Goal: Task Accomplishment & Management: Use online tool/utility

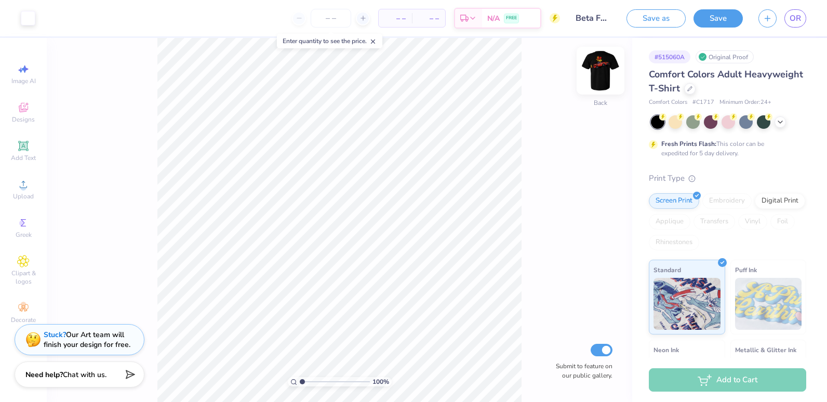
click at [598, 72] on img at bounding box center [600, 71] width 42 height 42
click at [602, 78] on img at bounding box center [600, 71] width 42 height 42
click at [602, 78] on img at bounding box center [600, 70] width 21 height 21
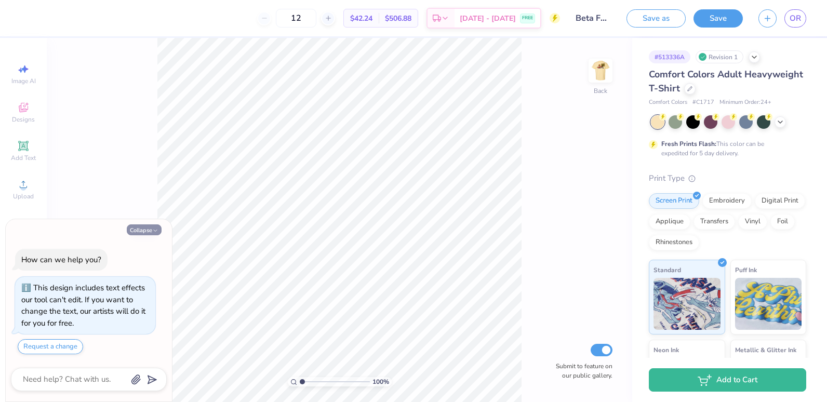
click at [148, 231] on button "Collapse" at bounding box center [144, 229] width 35 height 11
type textarea "x"
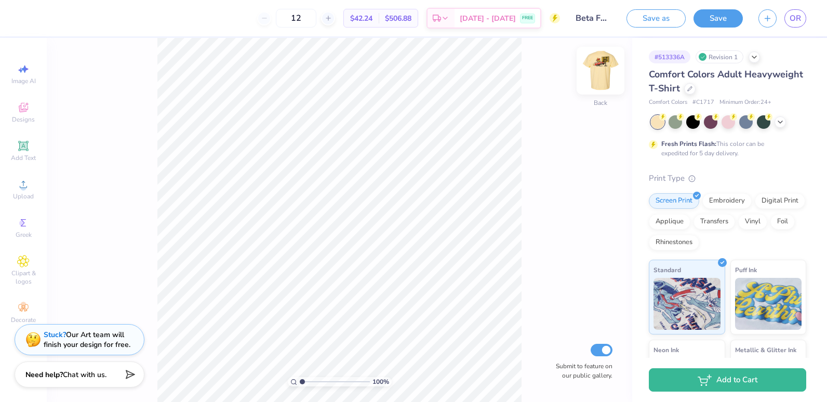
click at [604, 86] on img at bounding box center [600, 71] width 42 height 42
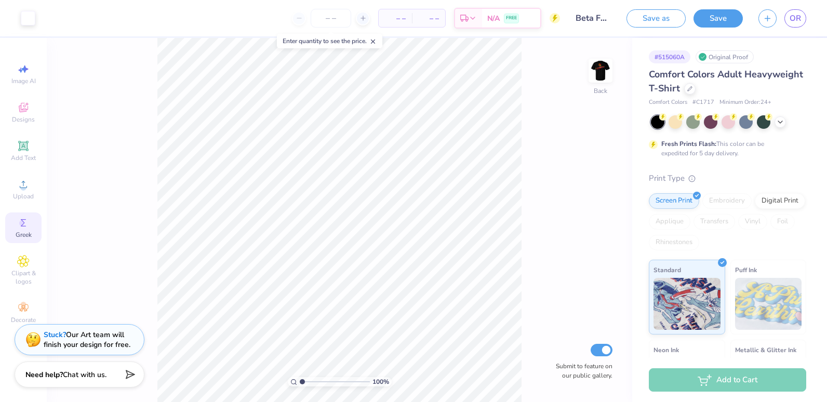
click at [29, 219] on icon at bounding box center [23, 223] width 12 height 12
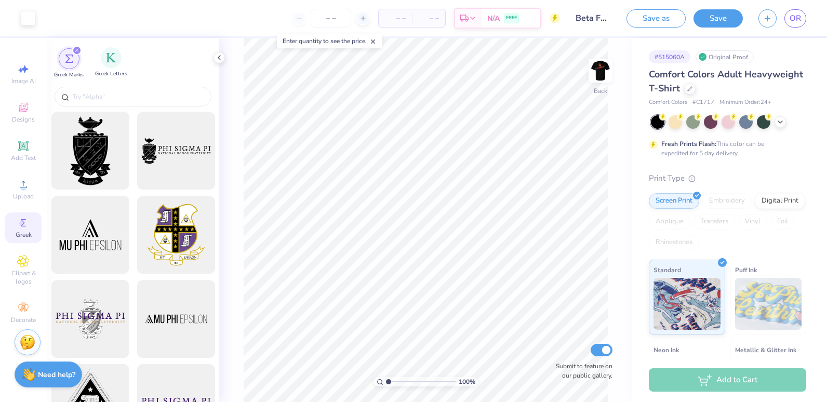
click at [110, 70] on div "Greek Letters" at bounding box center [111, 62] width 32 height 31
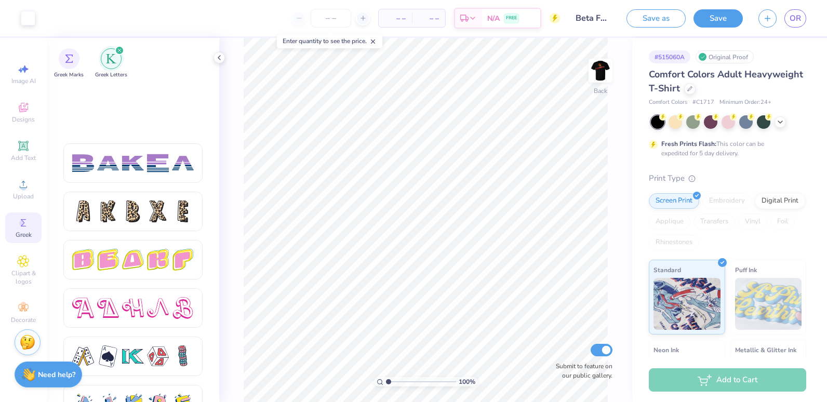
scroll to position [1722, 0]
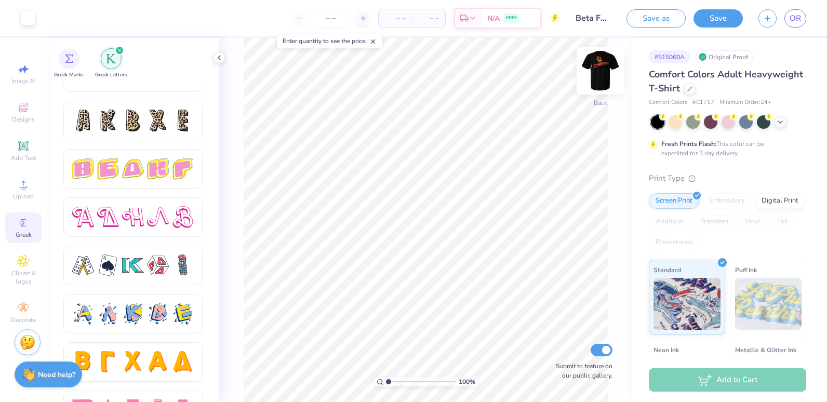
click at [603, 71] on img at bounding box center [600, 71] width 42 height 42
click at [595, 75] on img at bounding box center [600, 71] width 42 height 42
drag, startPoint x: 608, startPoint y: 78, endPoint x: 594, endPoint y: 67, distance: 17.8
click at [594, 67] on img at bounding box center [600, 71] width 42 height 42
click at [601, 70] on img at bounding box center [600, 71] width 42 height 42
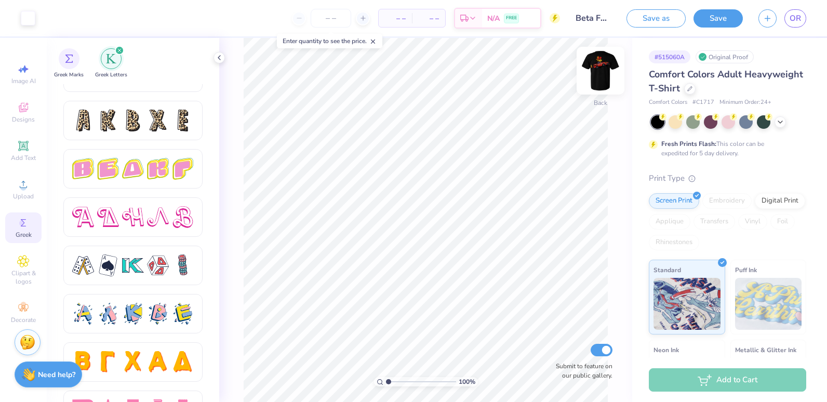
click at [601, 70] on img at bounding box center [600, 71] width 42 height 42
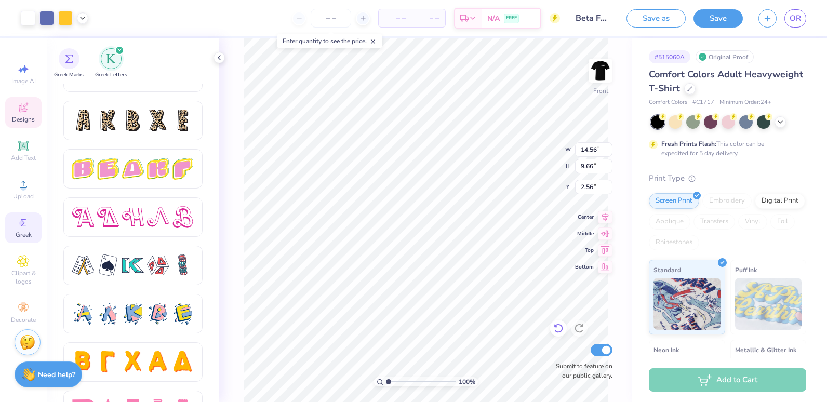
click at [558, 330] on icon at bounding box center [558, 328] width 10 height 10
type input "1.83"
click at [557, 330] on icon at bounding box center [558, 328] width 10 height 10
click at [28, 141] on icon at bounding box center [23, 146] width 12 height 12
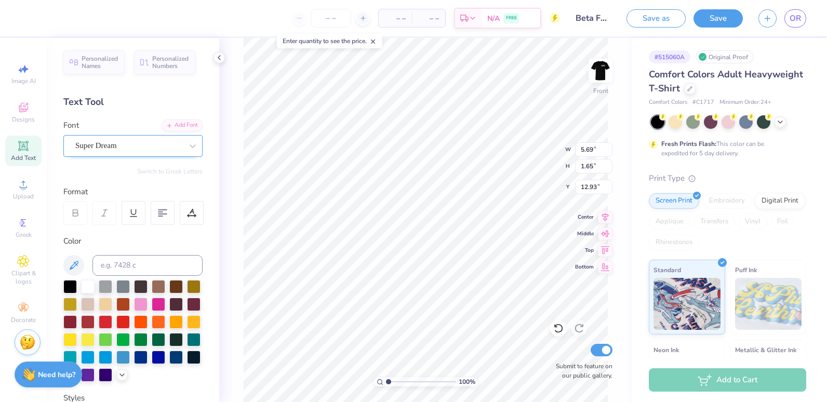
click at [145, 145] on div "Super Dream" at bounding box center [128, 146] width 109 height 16
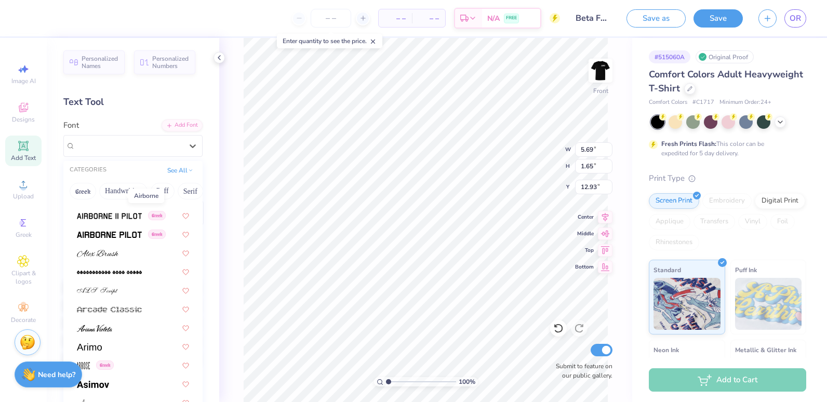
scroll to position [272, 0]
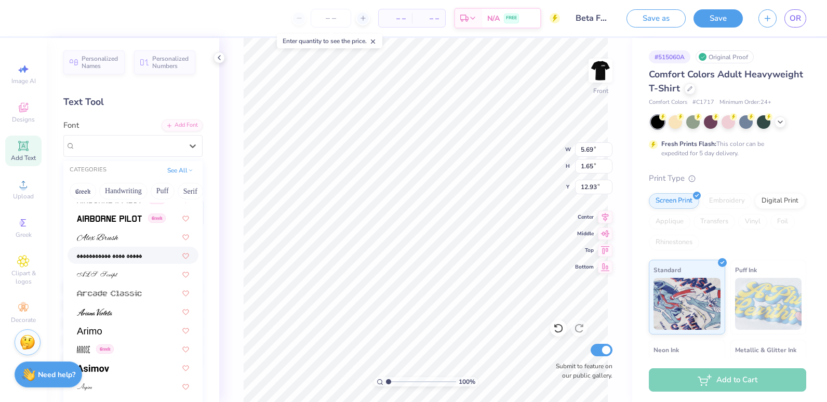
click at [117, 253] on img at bounding box center [109, 255] width 65 height 7
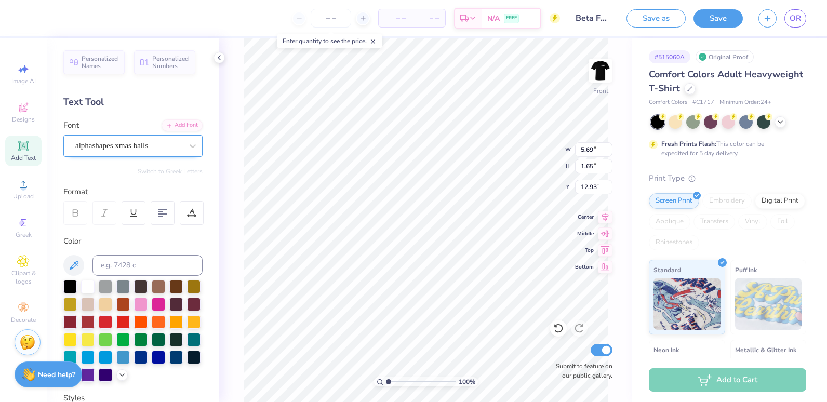
type input "7.76"
type input "2.35"
type input "12.57"
click at [156, 150] on div "alphashapes xmas balls" at bounding box center [128, 146] width 109 height 16
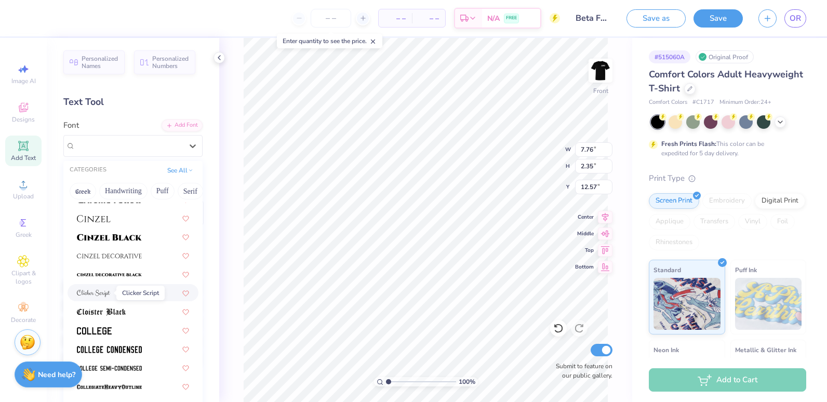
scroll to position [1279, 0]
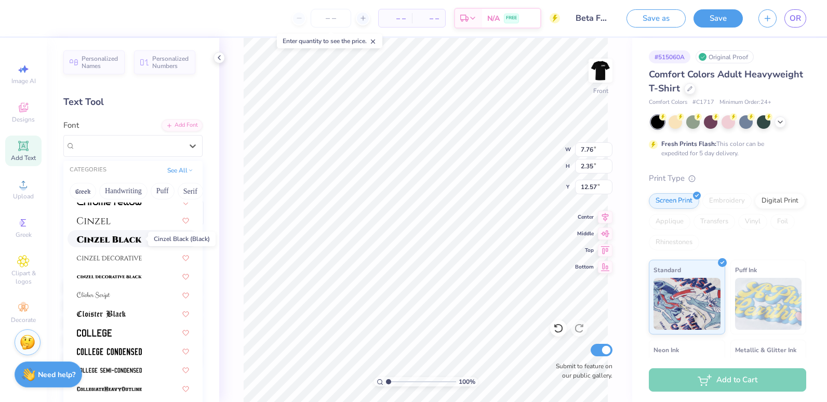
click at [119, 237] on img at bounding box center [109, 239] width 65 height 7
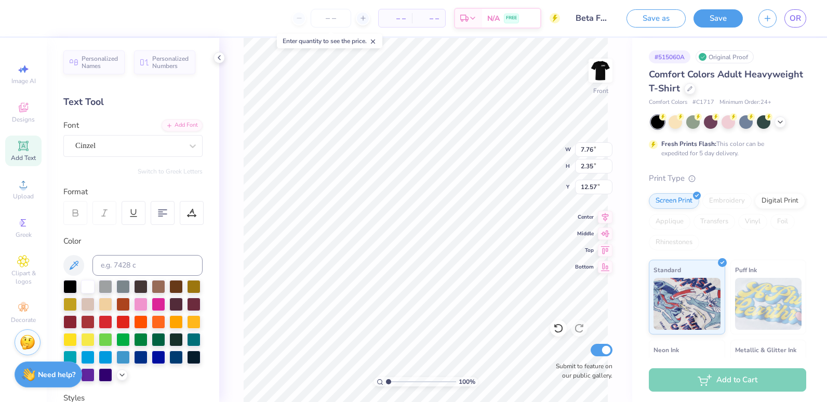
type input "5.82"
type input "1.45"
type input "13.03"
click at [163, 150] on div "Cinzel" at bounding box center [128, 146] width 109 height 16
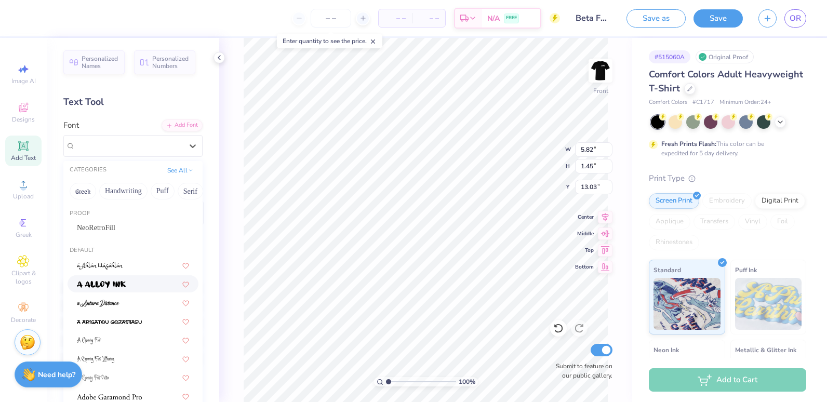
click at [143, 283] on div at bounding box center [133, 283] width 112 height 11
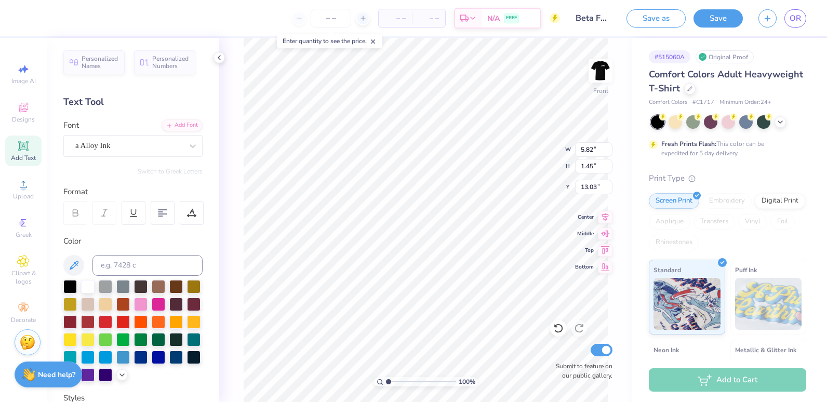
type input "6.40"
type input "2.08"
type input "12.71"
click at [134, 144] on div "a Alloy Ink" at bounding box center [128, 146] width 109 height 16
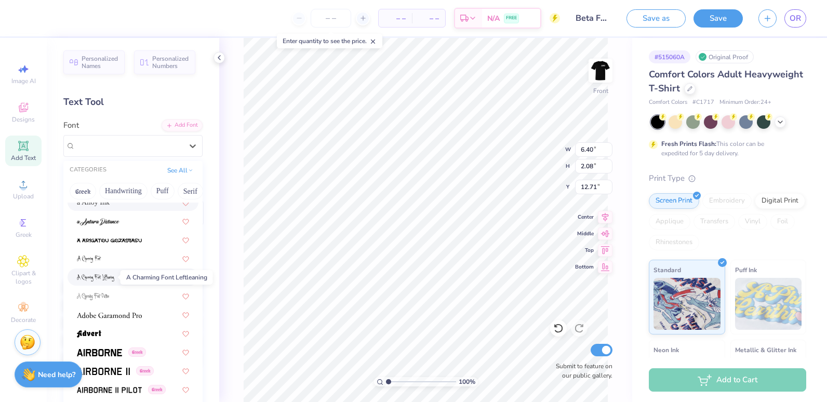
scroll to position [164, 0]
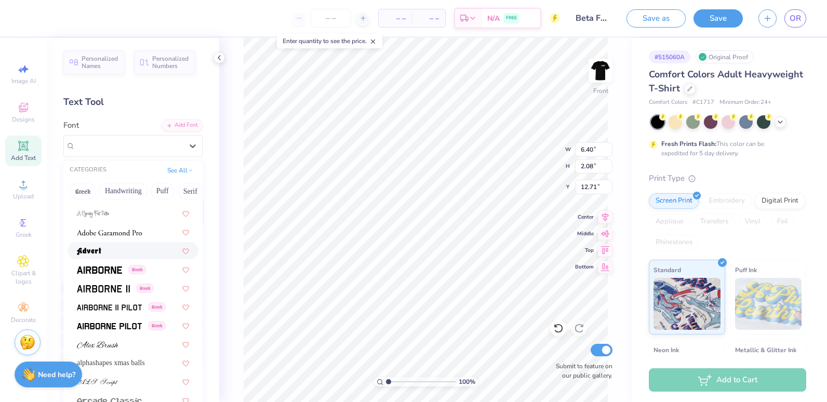
click at [107, 251] on div at bounding box center [133, 250] width 112 height 11
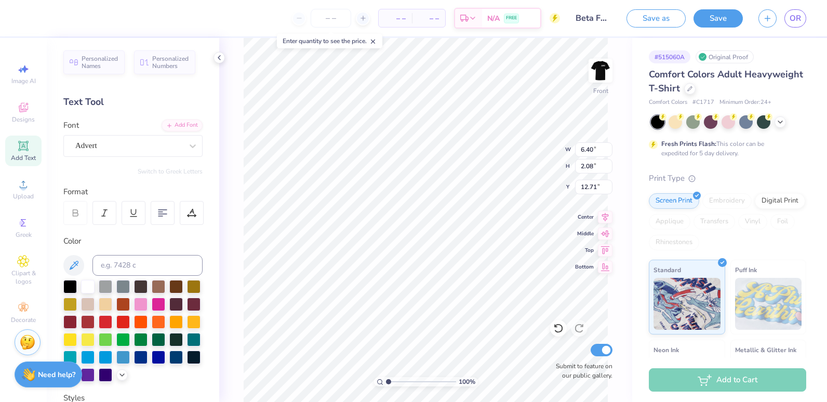
type input "4.29"
type input "1.77"
type input "12.86"
click at [147, 143] on div "Advert" at bounding box center [128, 146] width 109 height 16
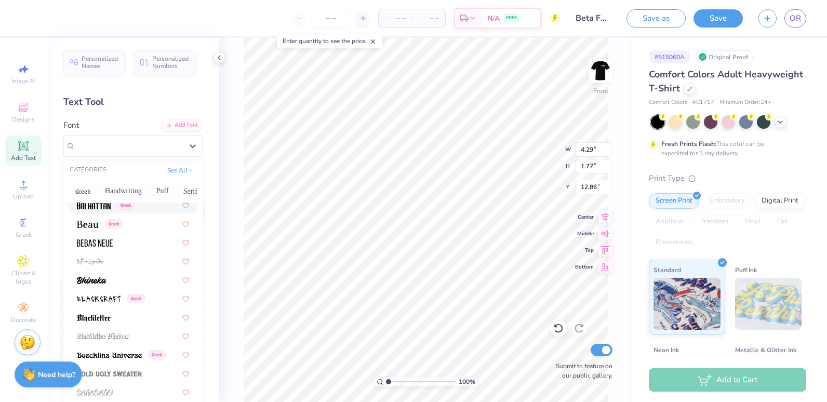
scroll to position [544, 0]
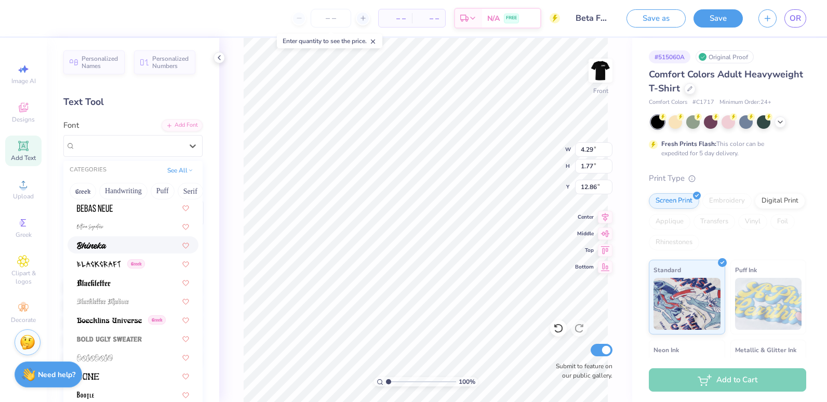
click at [111, 247] on div at bounding box center [133, 244] width 112 height 11
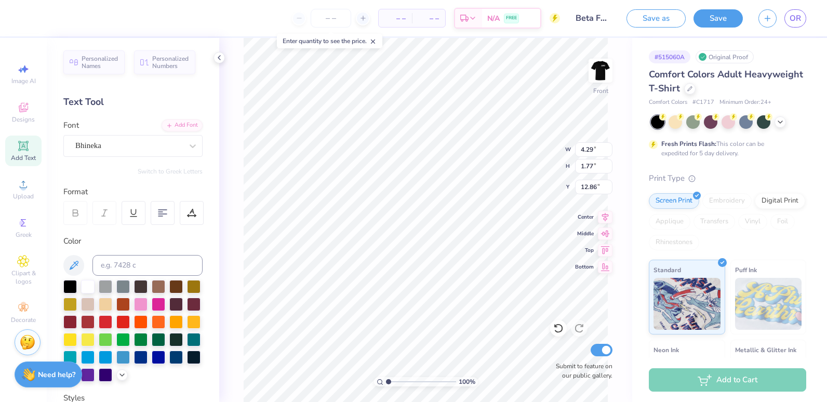
type input "3.32"
type input "1.51"
type input "12.99"
click at [117, 153] on div "Bhineka" at bounding box center [128, 146] width 109 height 16
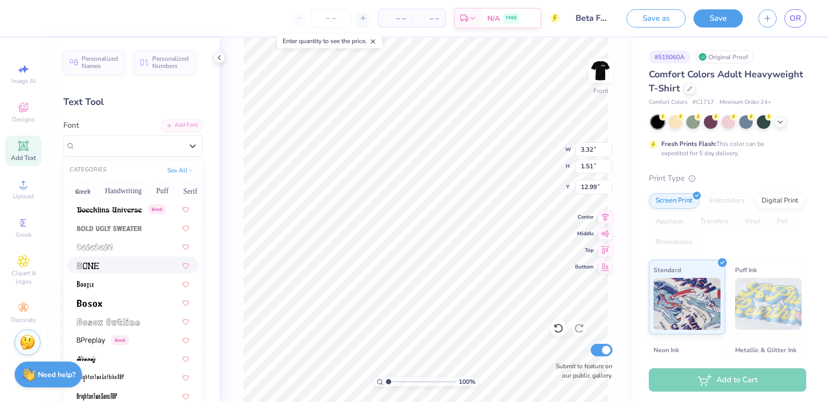
scroll to position [656, 0]
click at [119, 305] on div at bounding box center [133, 300] width 112 height 11
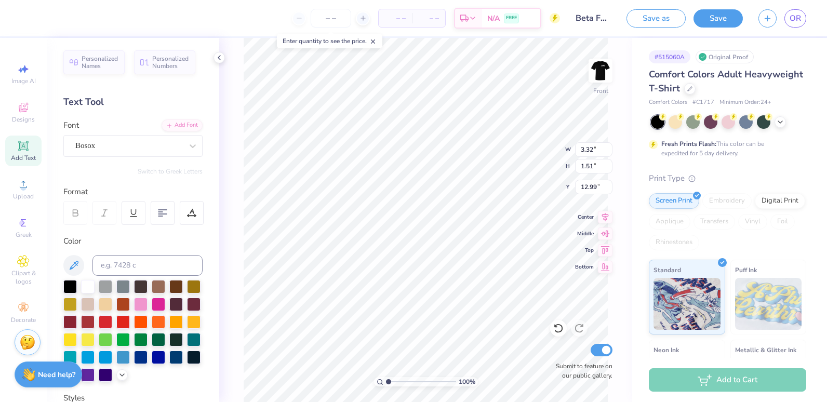
type input "3.64"
type input "1.29"
type input "13.10"
click at [155, 151] on div "Bosox" at bounding box center [128, 146] width 109 height 16
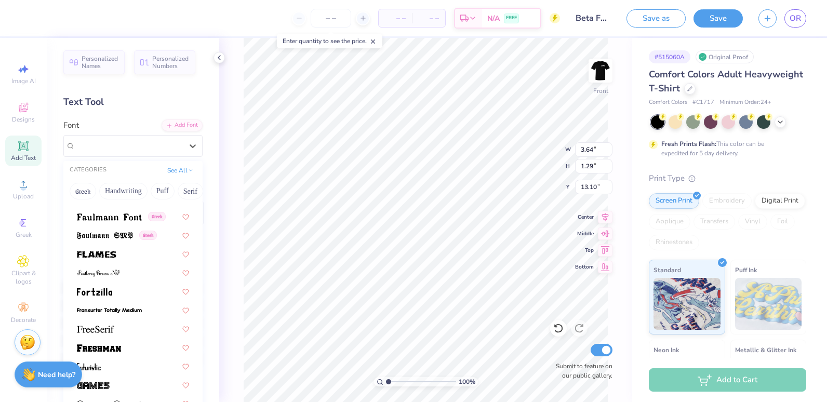
scroll to position [2240, 0]
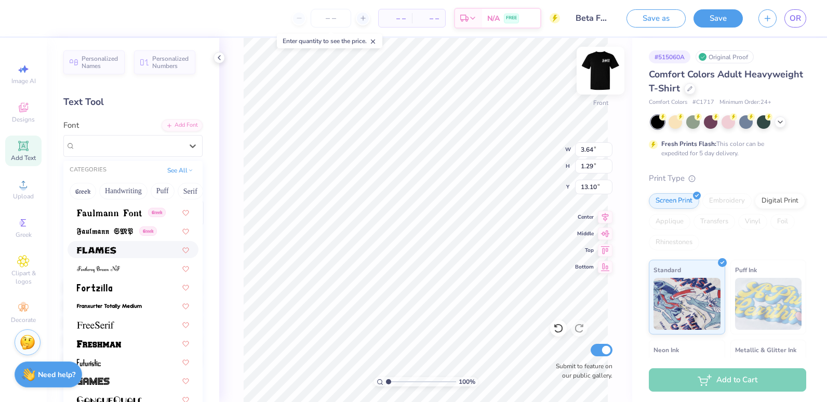
click at [599, 78] on img at bounding box center [600, 71] width 42 height 42
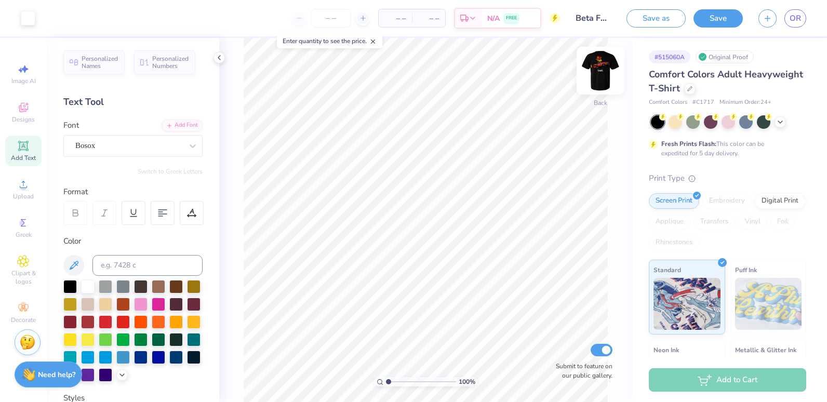
click at [597, 67] on img at bounding box center [600, 71] width 42 height 42
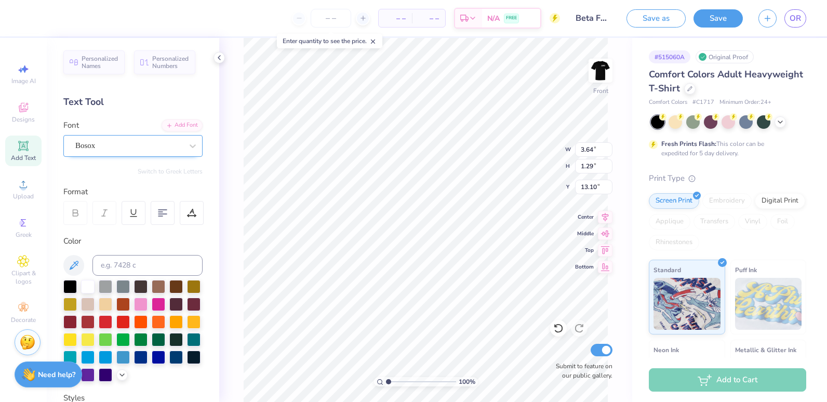
click at [151, 148] on div "Bosox" at bounding box center [128, 146] width 109 height 16
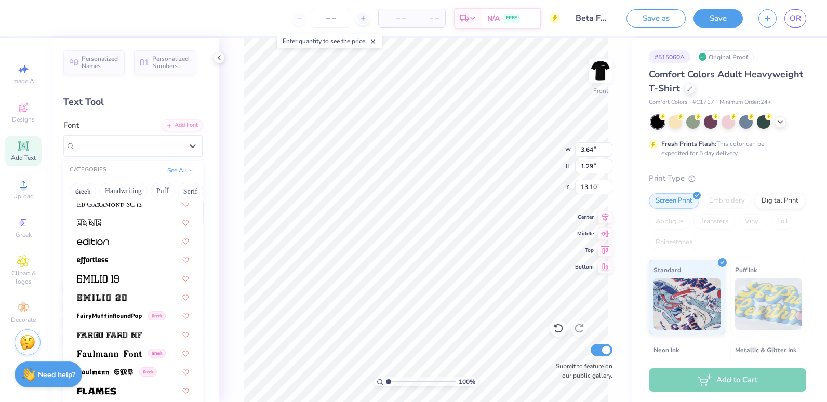
scroll to position [2100, 0]
click at [161, 193] on button "Puff" at bounding box center [163, 191] width 24 height 17
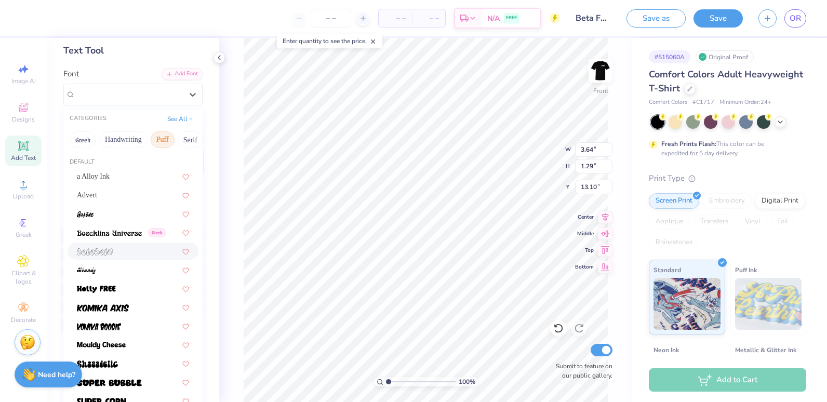
scroll to position [52, 0]
click at [131, 284] on div at bounding box center [133, 287] width 112 height 11
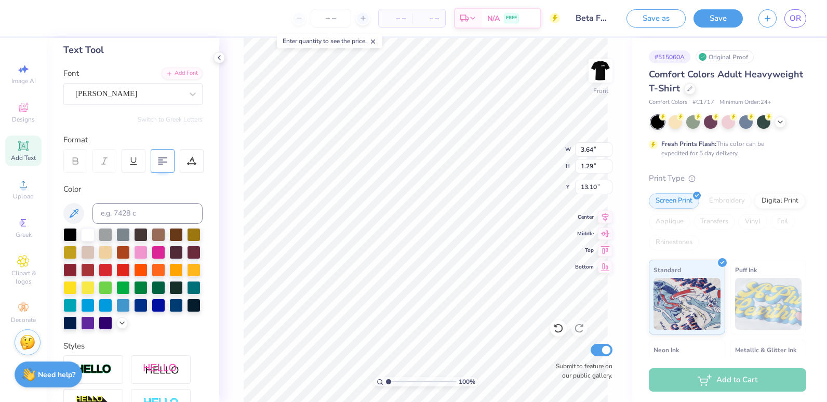
type input "4.41"
type input "1.63"
type input "12.94"
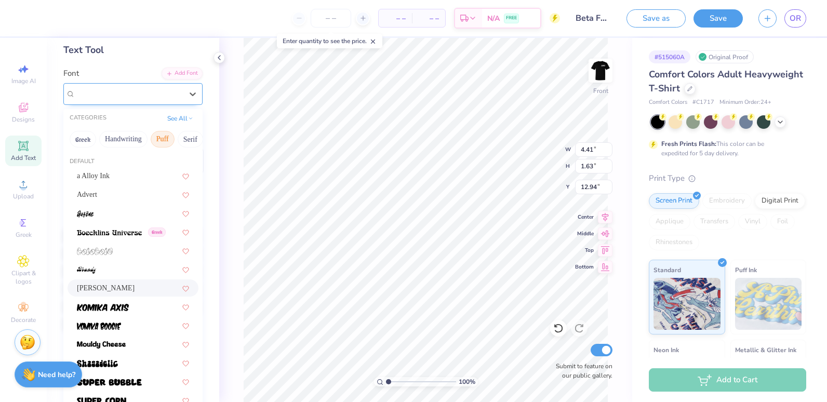
click at [154, 96] on div "Holly FREE" at bounding box center [128, 94] width 109 height 16
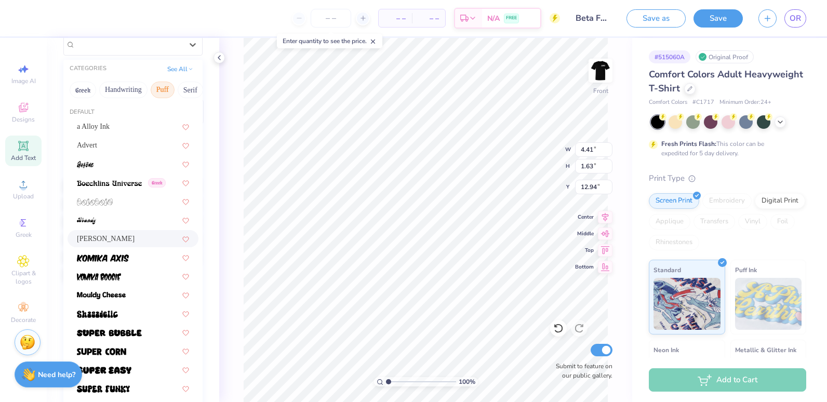
scroll to position [108, 0]
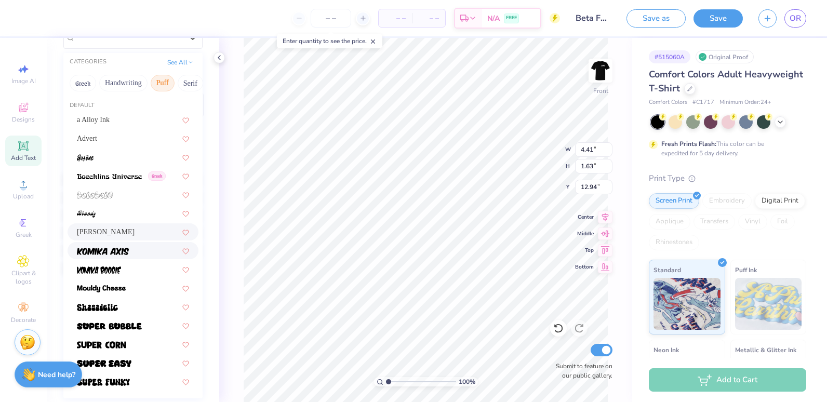
click at [127, 257] on div at bounding box center [132, 250] width 131 height 17
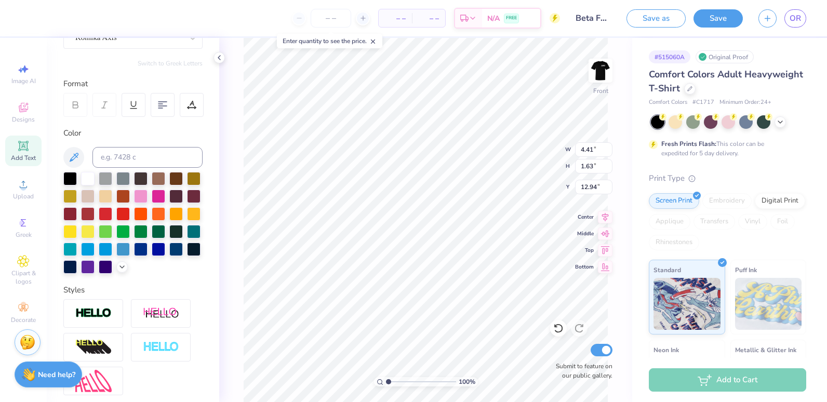
type input "6.28"
type input "2.13"
type input "12.69"
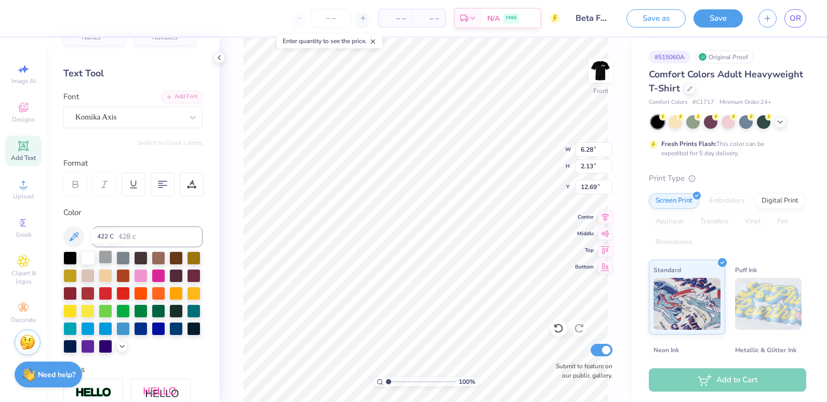
scroll to position [26, 0]
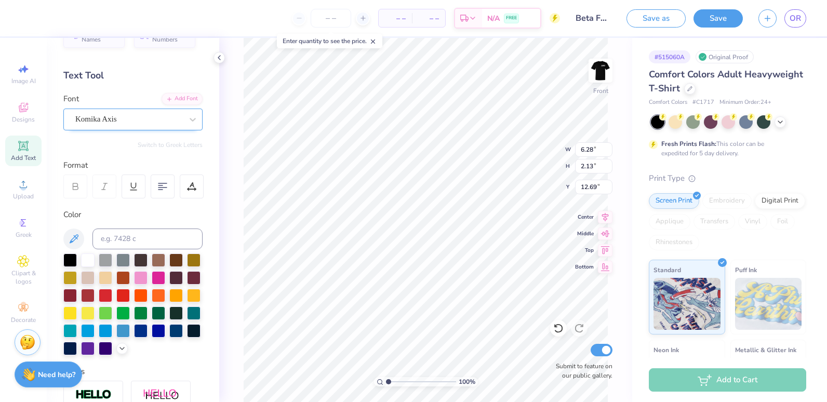
click at [143, 116] on div "Komika Axis" at bounding box center [128, 119] width 109 height 16
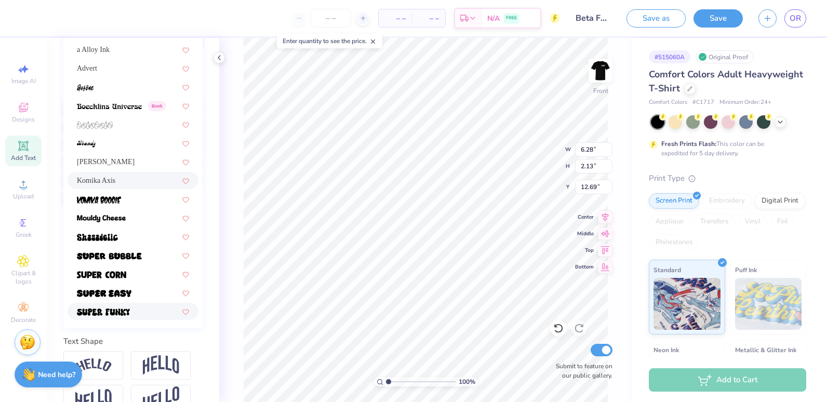
scroll to position [219, 0]
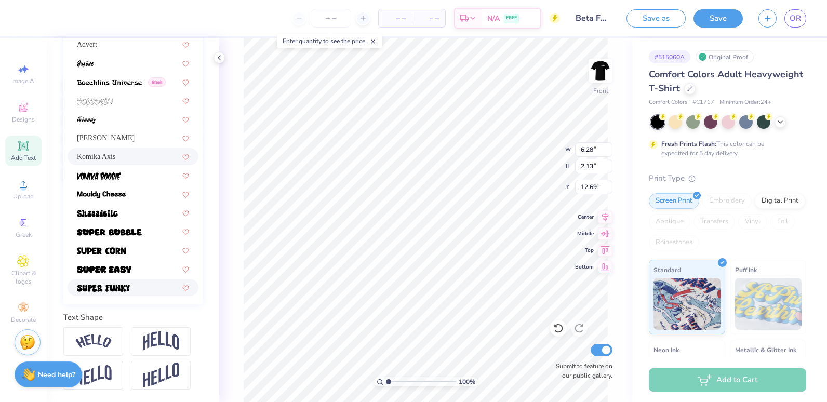
click at [128, 279] on div at bounding box center [132, 287] width 131 height 17
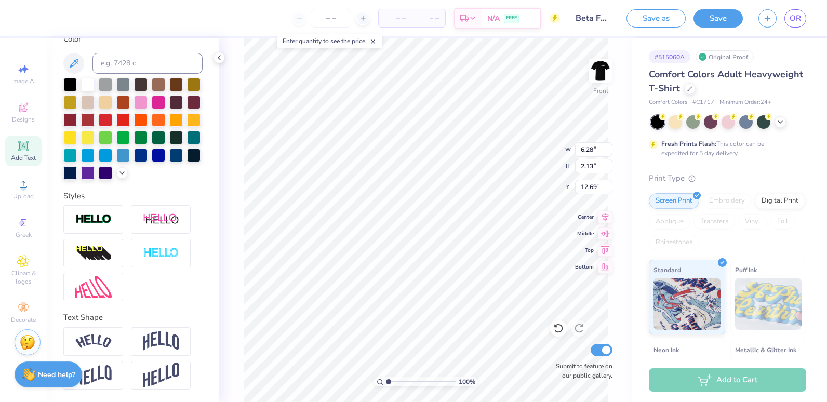
type input "6.64"
type input "2.31"
type input "12.60"
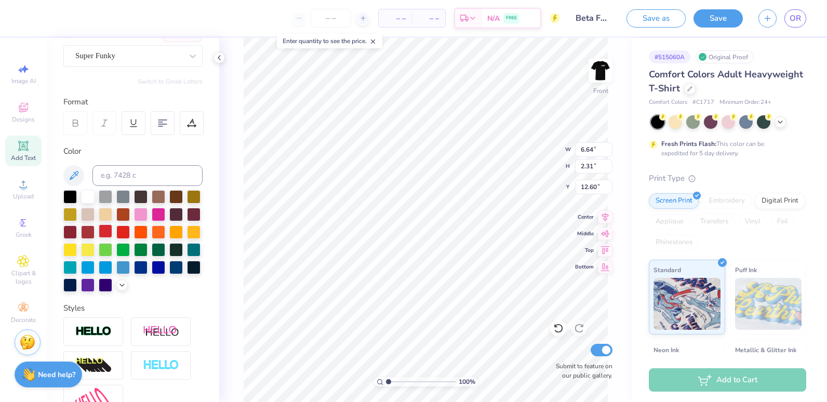
scroll to position [80, 0]
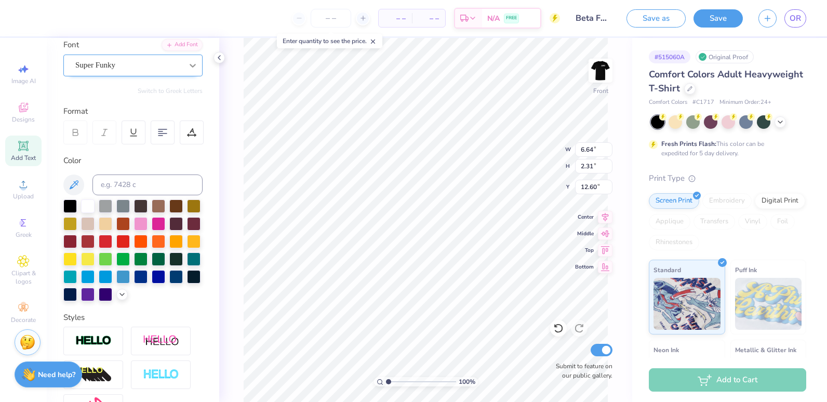
click at [183, 73] on div at bounding box center [192, 65] width 19 height 19
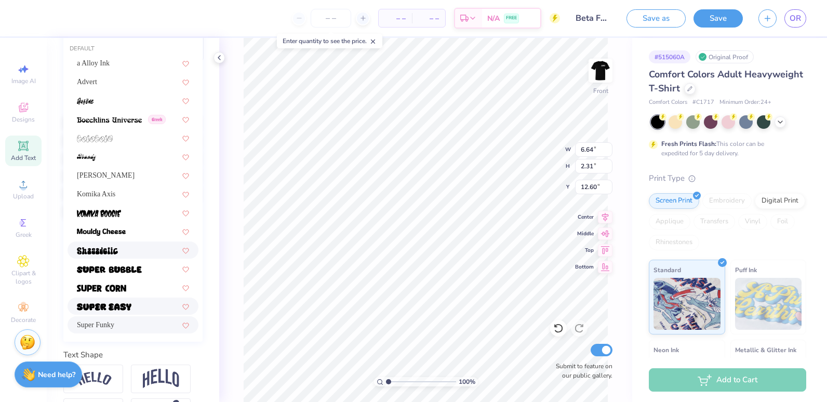
scroll to position [164, 0]
click at [138, 215] on div at bounding box center [133, 213] width 112 height 11
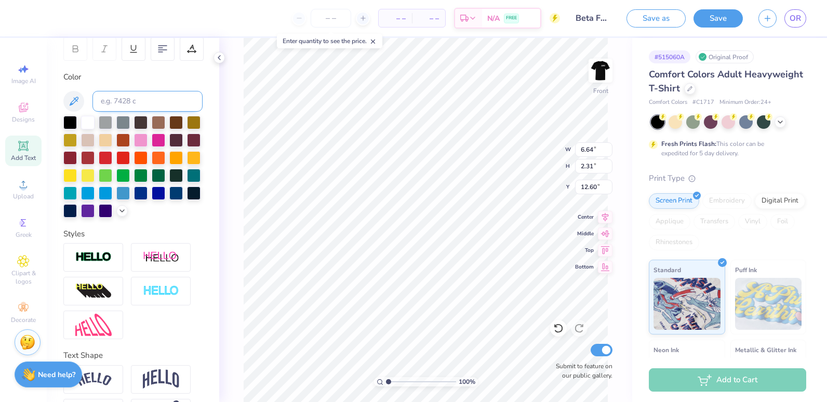
type input "5.92"
type input "2.86"
type input "12.32"
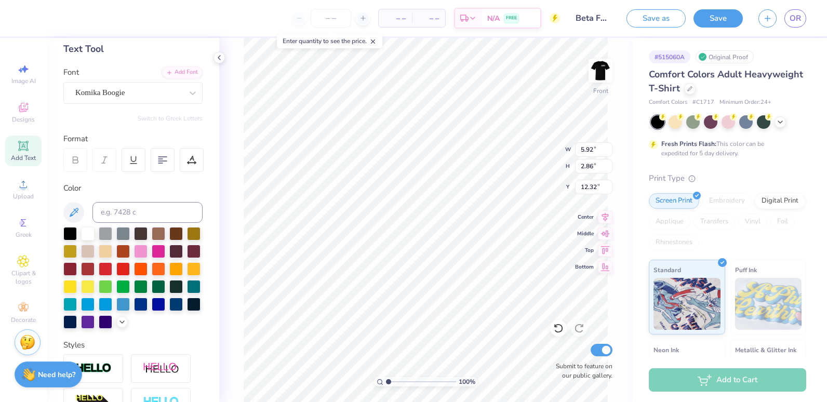
scroll to position [51, 0]
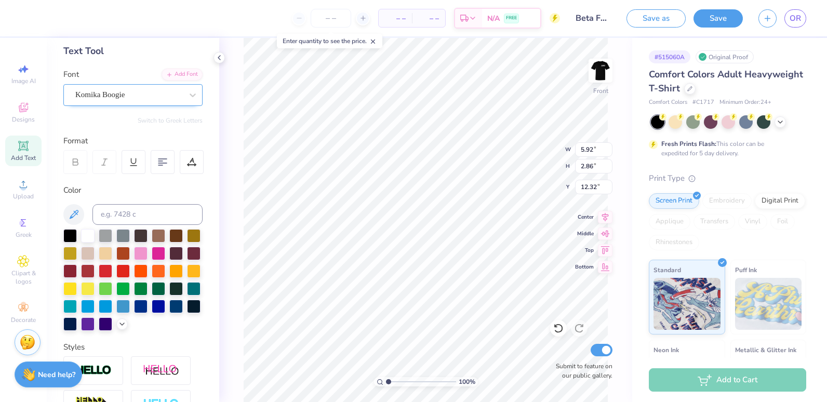
click at [150, 87] on div "Komika Boogie" at bounding box center [128, 95] width 109 height 16
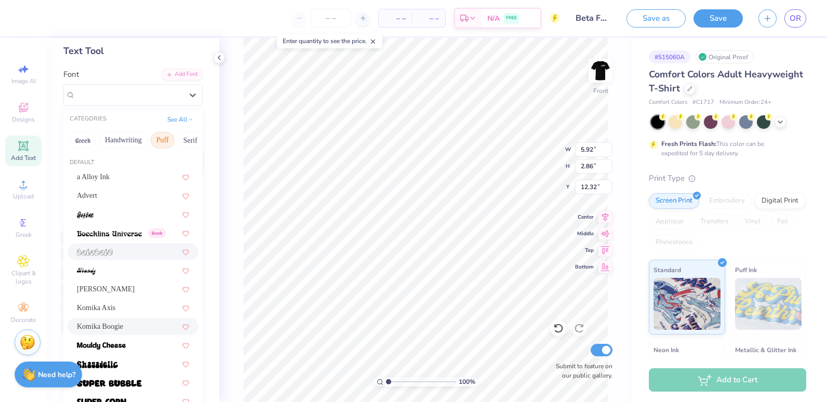
scroll to position [101, 0]
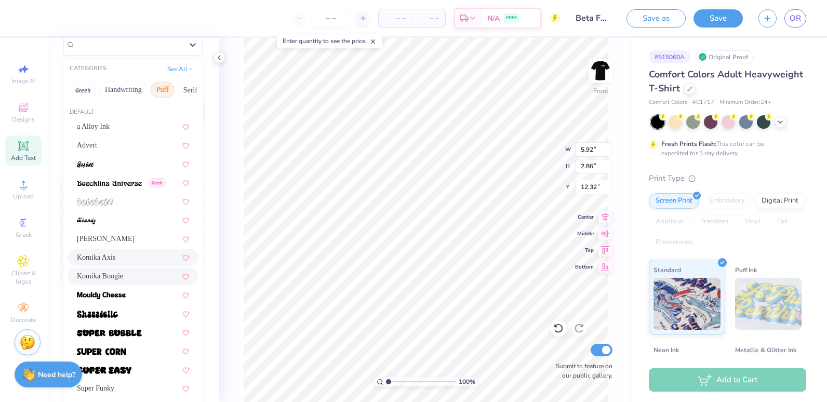
click at [131, 253] on div "Komika Axis" at bounding box center [133, 257] width 112 height 11
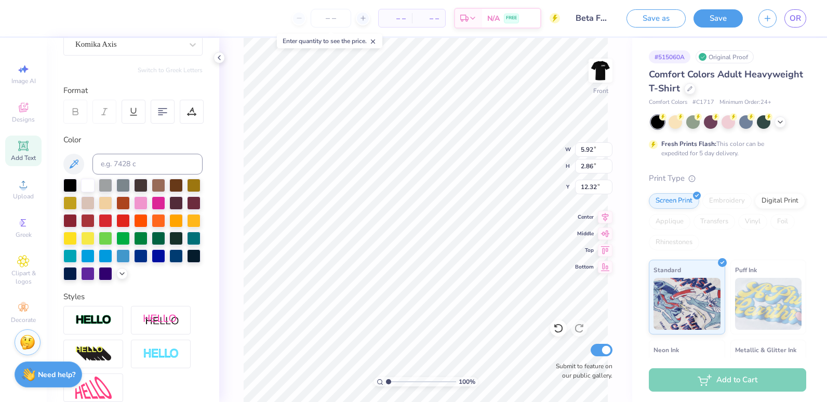
type input "6.28"
type input "2.13"
type input "12.69"
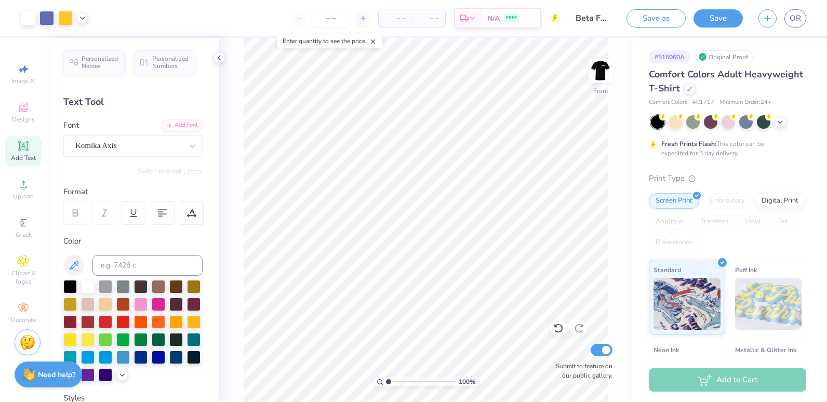
click at [31, 151] on div "Add Text" at bounding box center [23, 151] width 36 height 31
click at [147, 142] on div "Super Dream" at bounding box center [128, 146] width 109 height 16
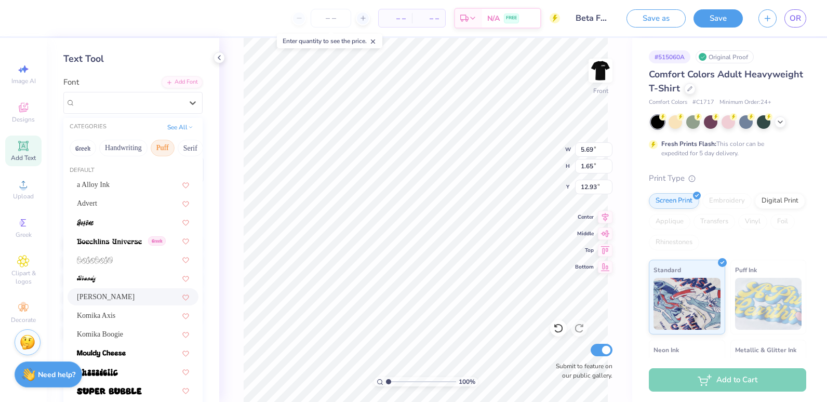
scroll to position [46, 0]
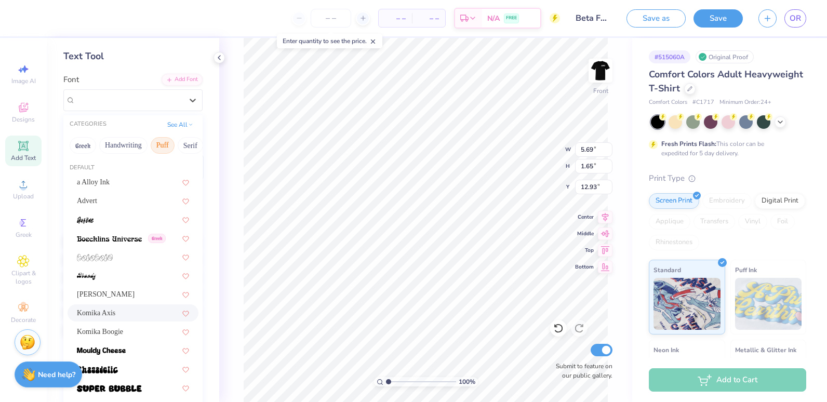
click at [132, 310] on div "Komika Axis" at bounding box center [133, 312] width 112 height 11
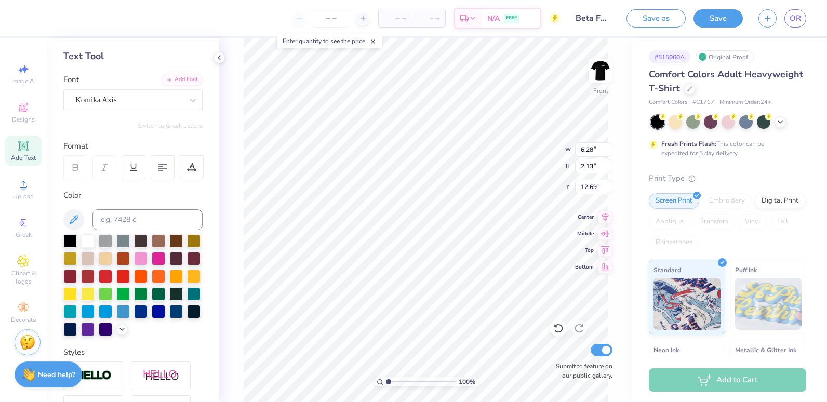
type input "6.28"
type input "2.13"
type input "12.69"
type textarea "Big Dog RanchT"
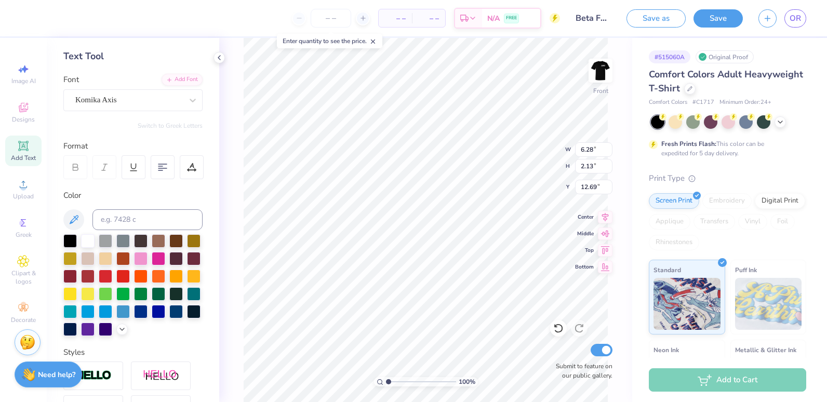
scroll to position [8, 4]
type input "10.65"
type input "1.11"
type textarea "Big Dog Ranch"
type input "13.19"
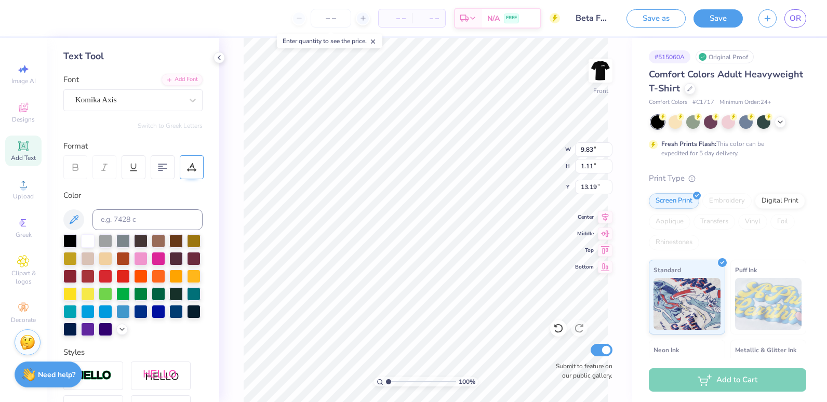
click at [194, 164] on icon at bounding box center [191, 167] width 9 height 9
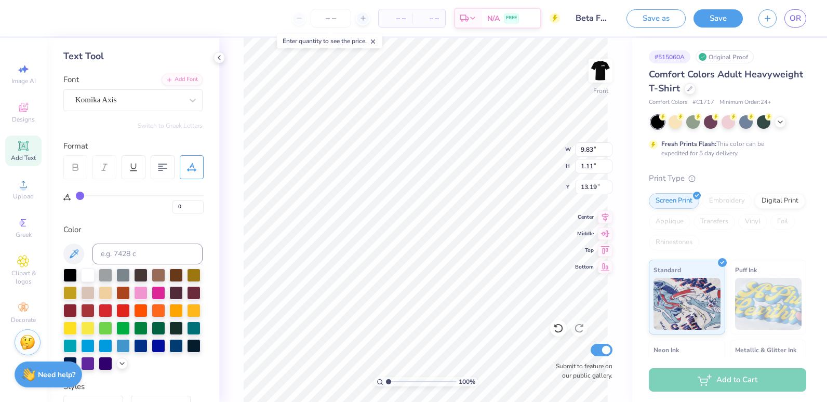
type input "2"
type input "3"
type input "5"
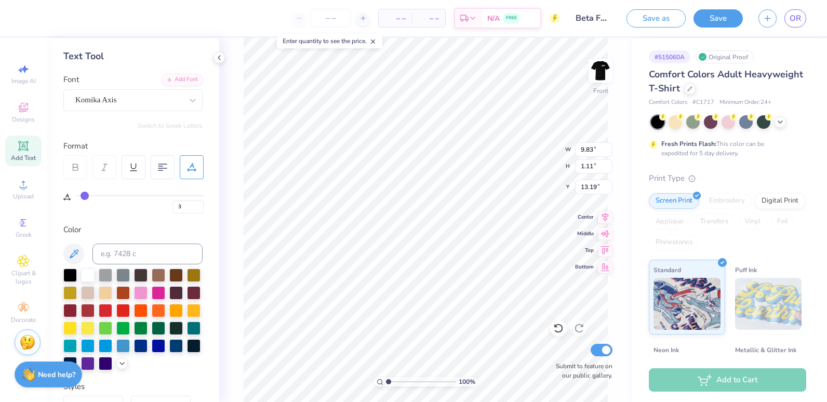
type input "4"
type input "7"
type input "8"
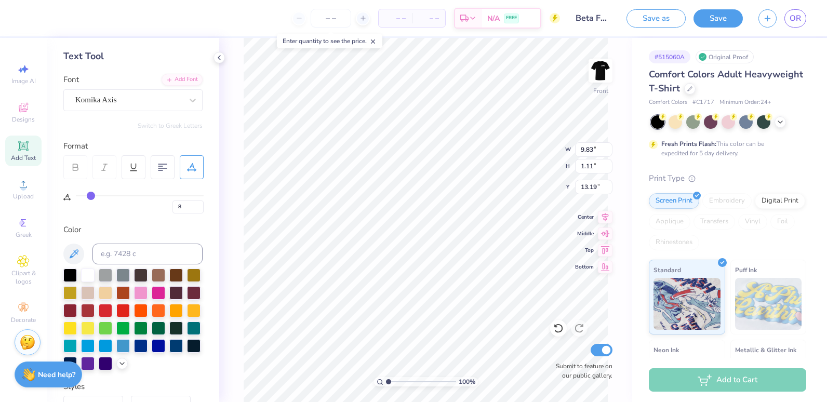
type input "10"
type input "11"
type input "12"
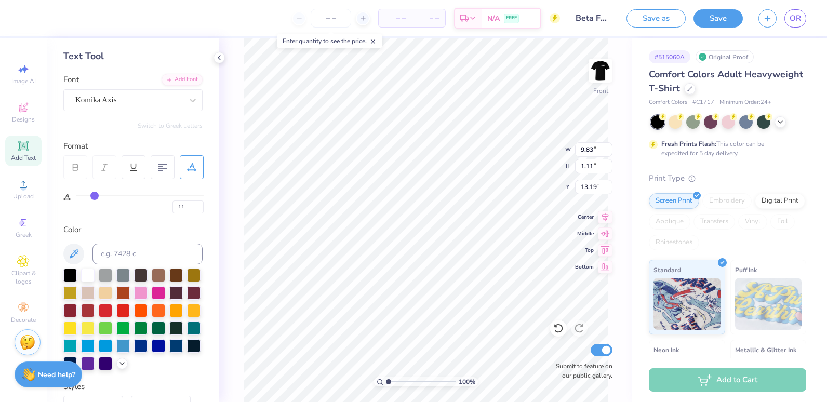
type input "12"
type input "13"
type input "14"
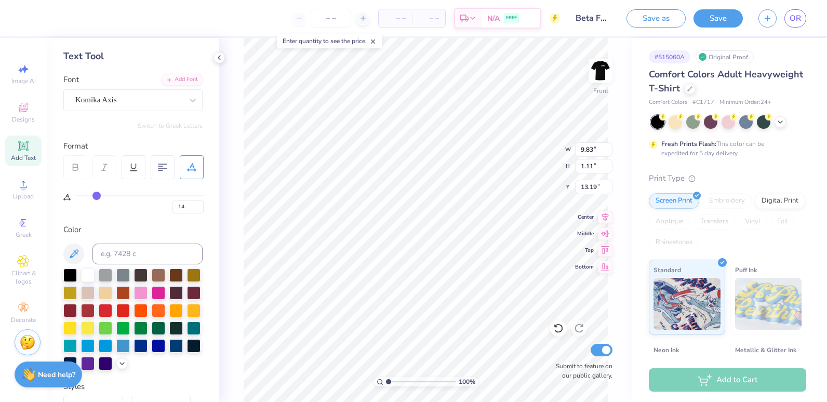
type input "15"
type input "16"
type input "17"
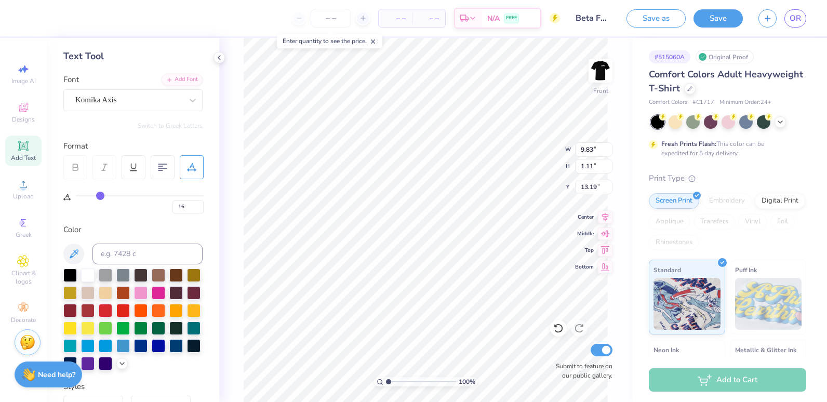
type input "17"
type input "18"
type input "19"
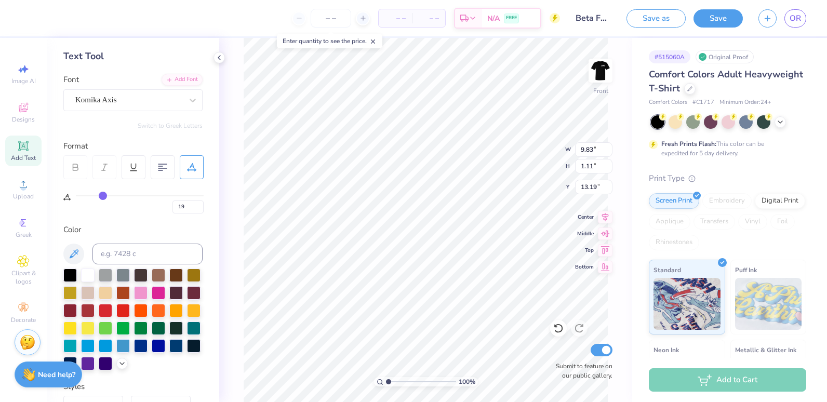
type input "20"
type input "22"
type input "24"
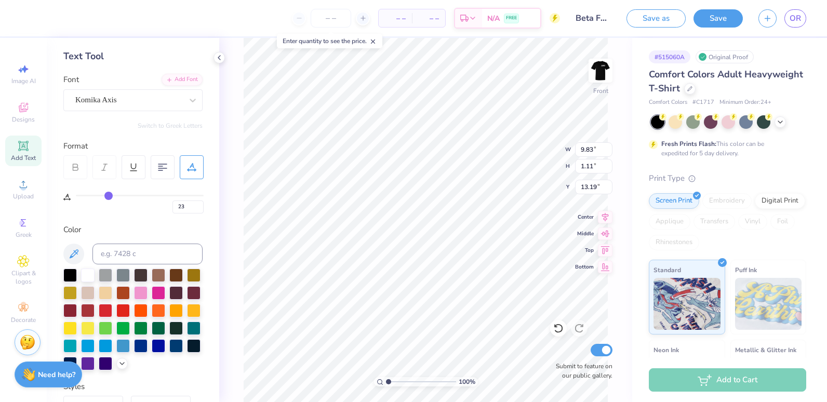
type input "24"
type input "25"
type input "26"
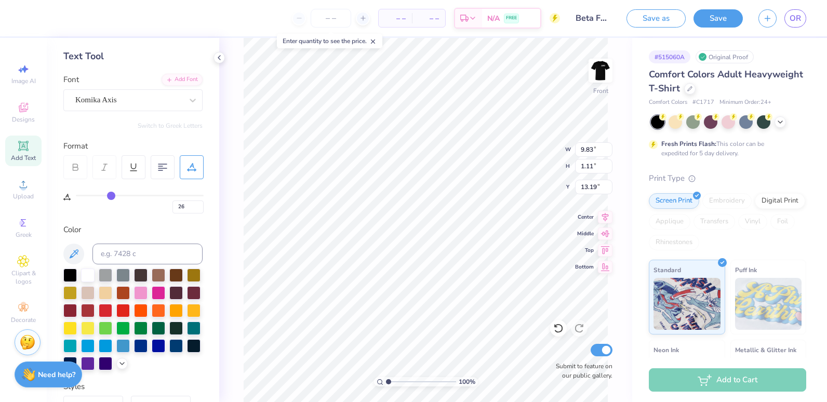
type input "27"
type input "28"
type input "29"
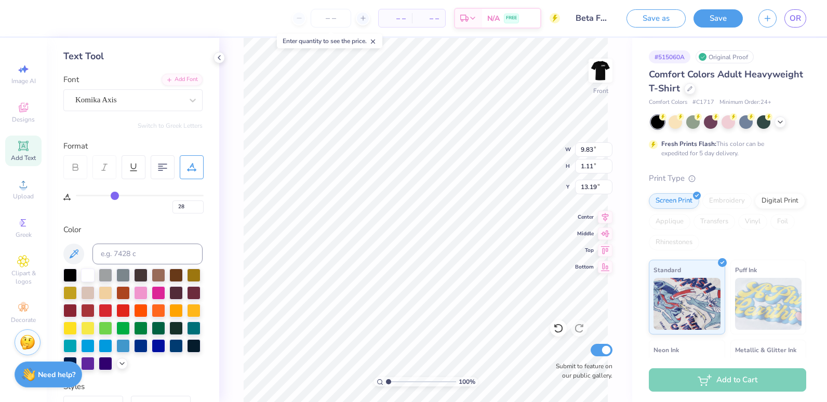
type input "29"
type input "30"
type input "32"
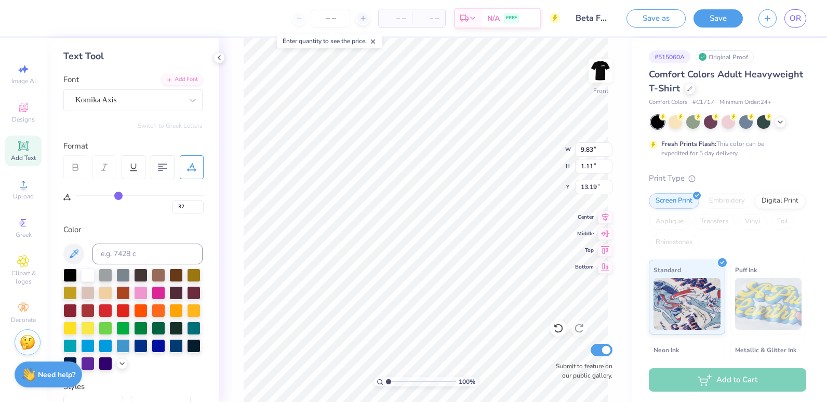
type input "33"
type input "34"
type input "35"
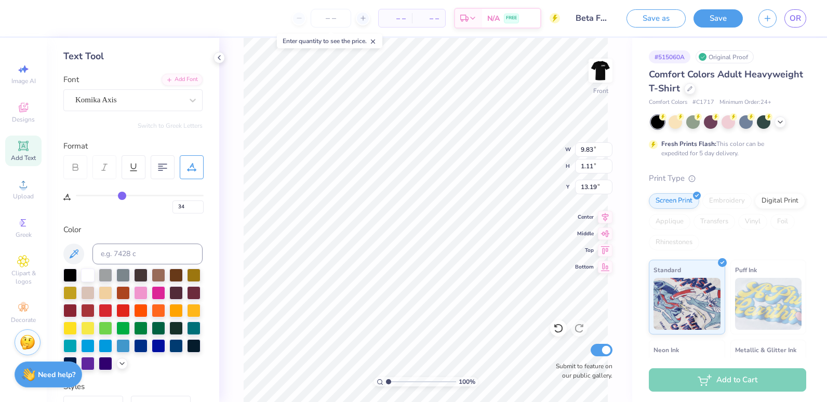
type input "35"
type input "36"
type input "37"
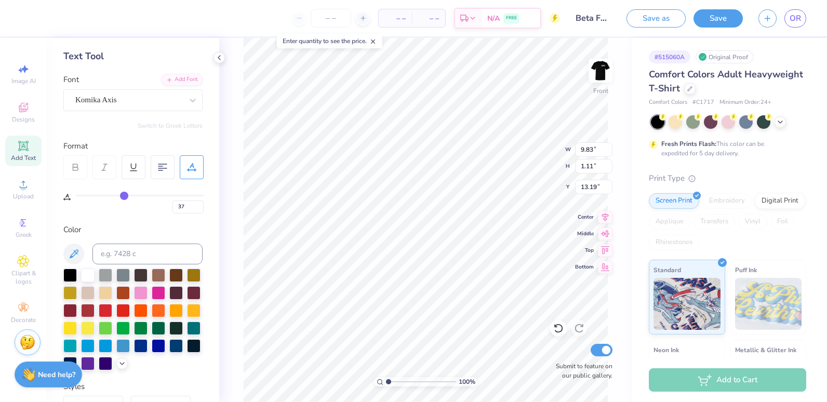
type input "38"
type input "39"
type input "40"
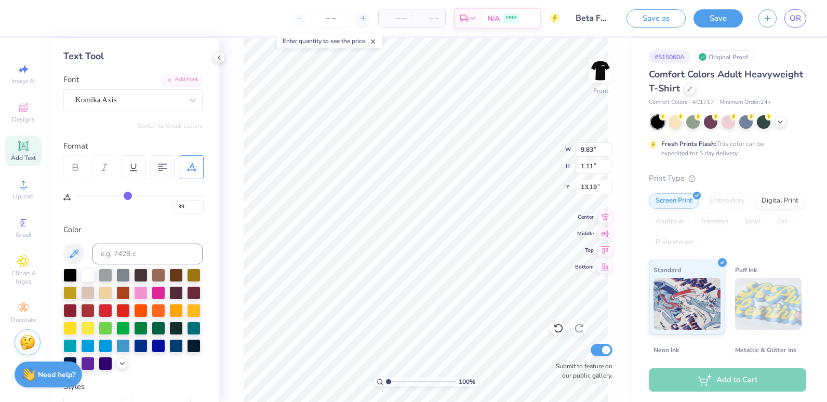
type input "40"
type input "41"
type input "42"
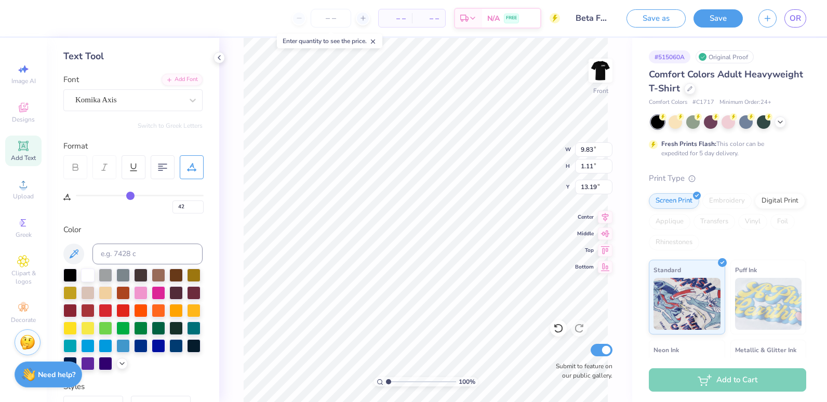
type input "43"
type input "42"
type input "40"
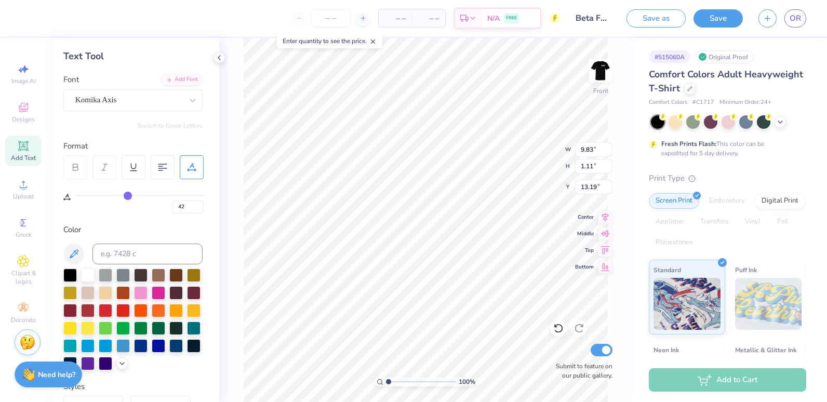
type input "40"
type input "36"
type input "31"
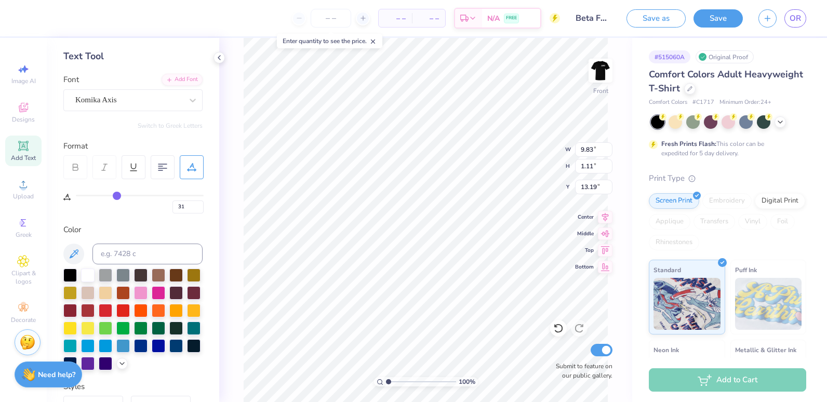
type input "26"
type input "25"
type input "23"
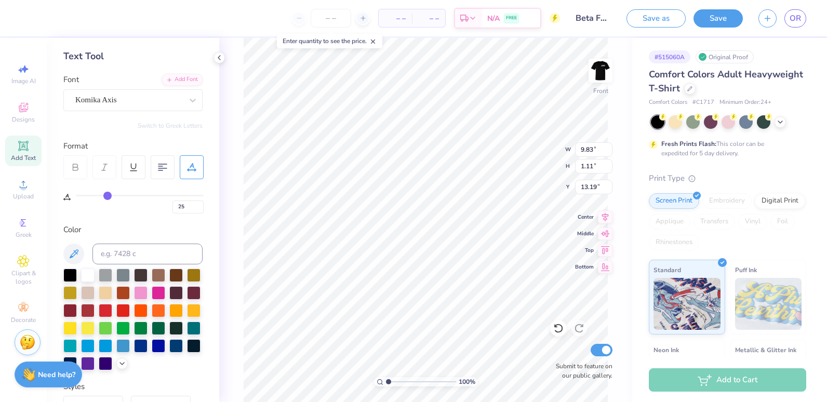
type input "23"
type input "17"
type input "11"
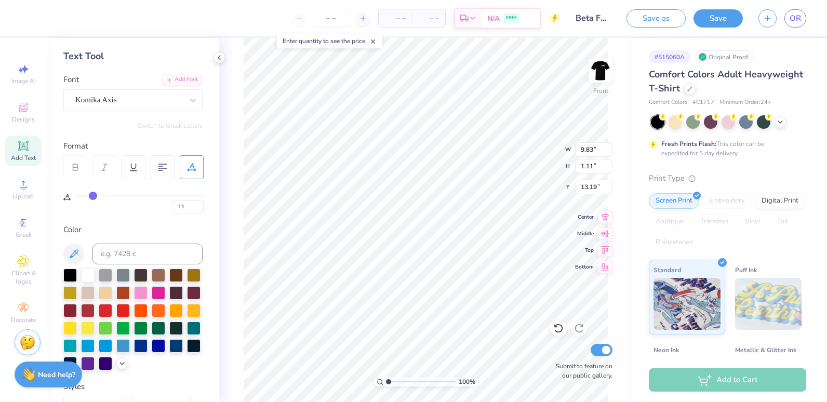
type input "4"
type input "0"
drag, startPoint x: 81, startPoint y: 193, endPoint x: 59, endPoint y: 191, distance: 22.5
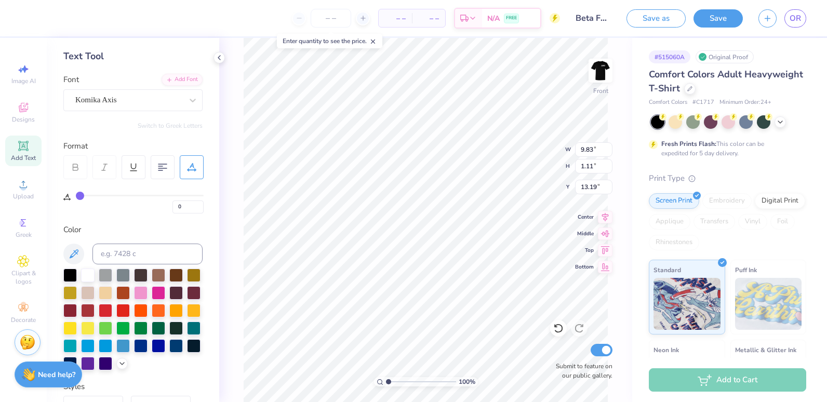
click at [76, 195] on input "range" at bounding box center [140, 196] width 128 height 2
click at [192, 174] on div at bounding box center [192, 167] width 24 height 24
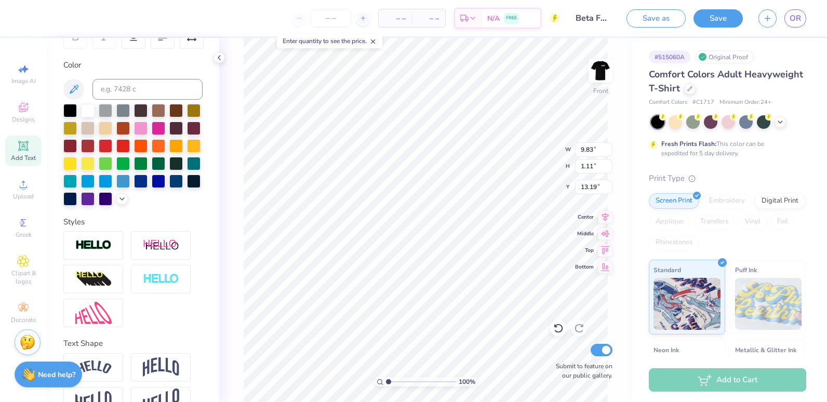
scroll to position [219, 0]
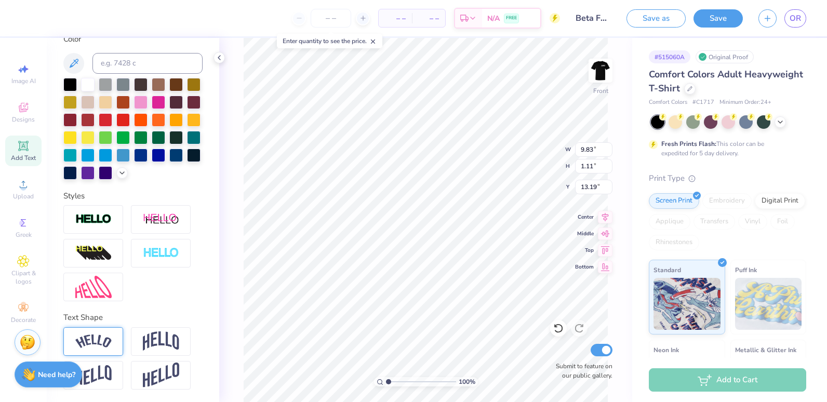
click at [106, 329] on div at bounding box center [93, 341] width 60 height 29
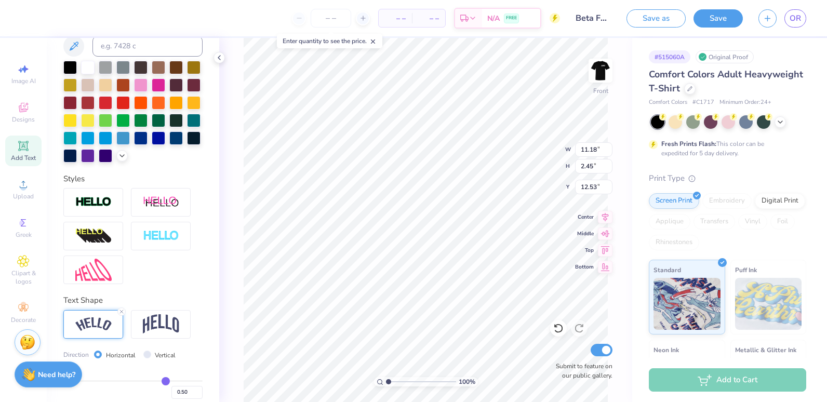
type input "11.18"
type input "2.45"
type input "12.53"
type input "12.29"
type input "2.69"
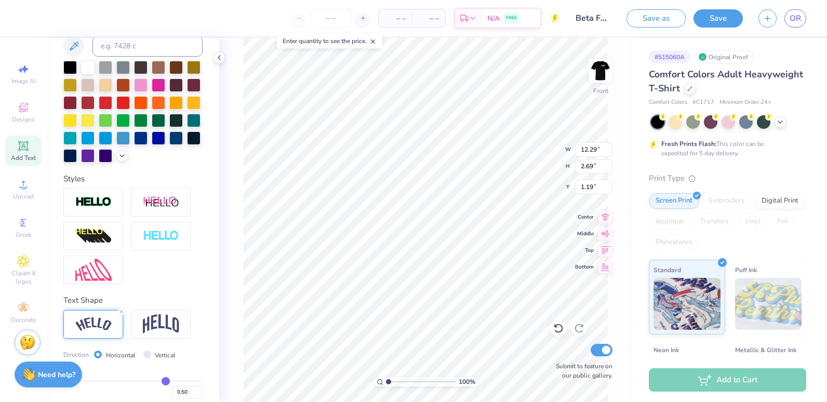
type input "0.79"
type input "0.81"
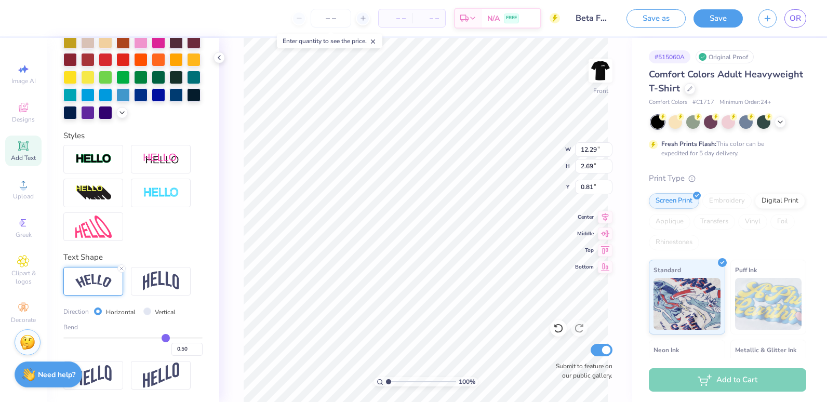
scroll to position [280, 0]
click at [145, 310] on input "Vertical" at bounding box center [147, 311] width 8 height 8
radio input "true"
type input "10.88"
type input "15.88"
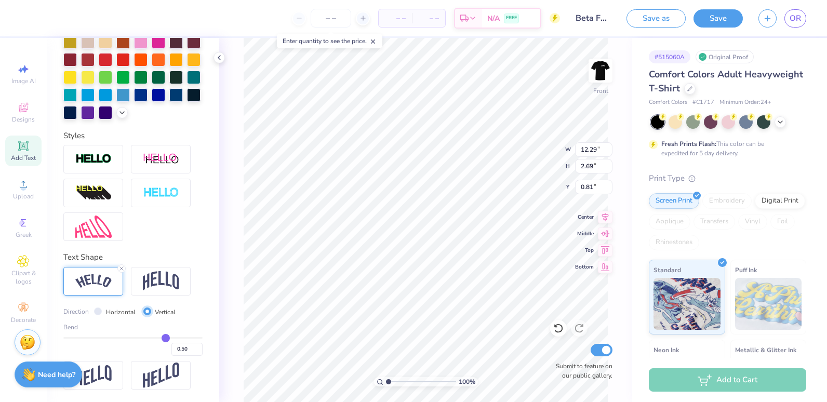
type input "0.53"
click at [97, 310] on input "Horizontal" at bounding box center [98, 311] width 8 height 8
radio input "true"
type input "12.29"
type input "2.69"
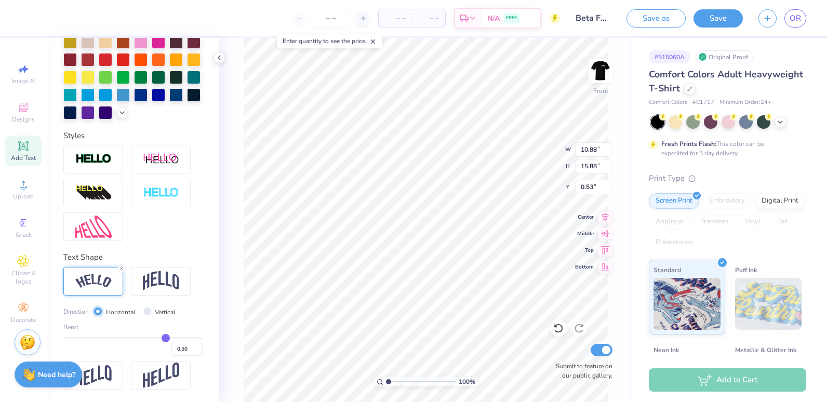
type input "7.13"
type input "0.57"
type input "0.58"
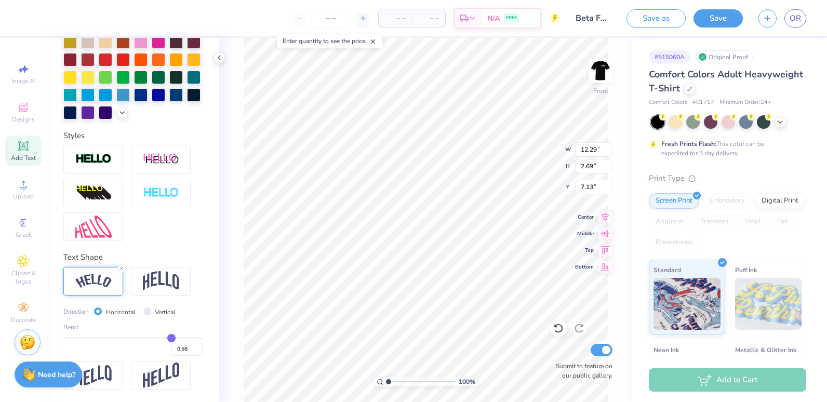
type input "0.61"
type input "0.62"
type input "0.63"
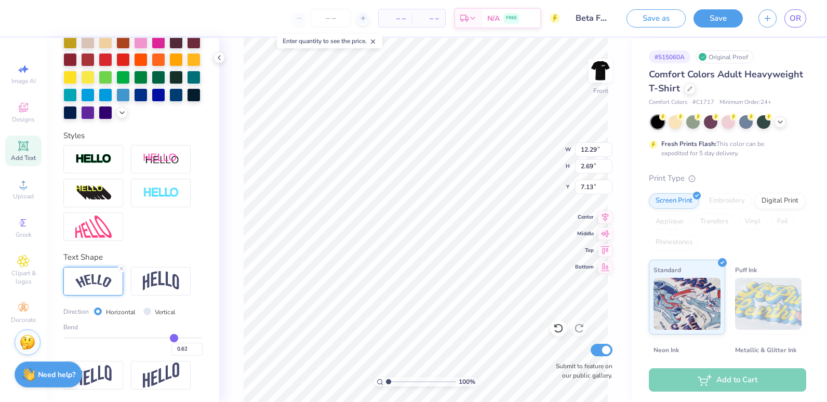
type input "0.63"
type input "0.64"
type input "0.65"
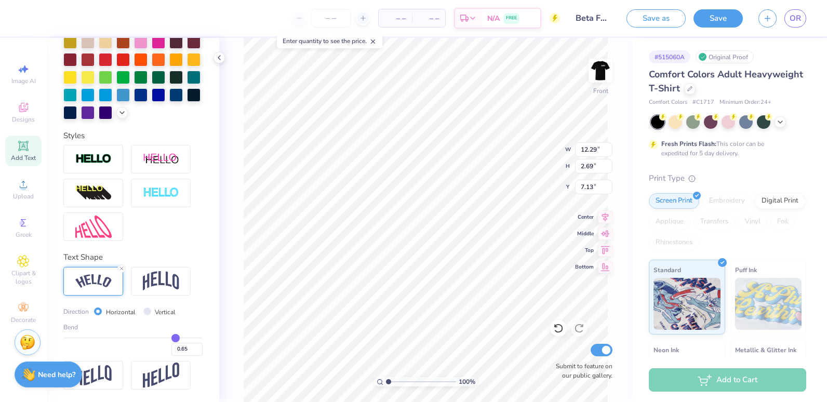
type input "0.66"
type input "0.67"
type input "0.68"
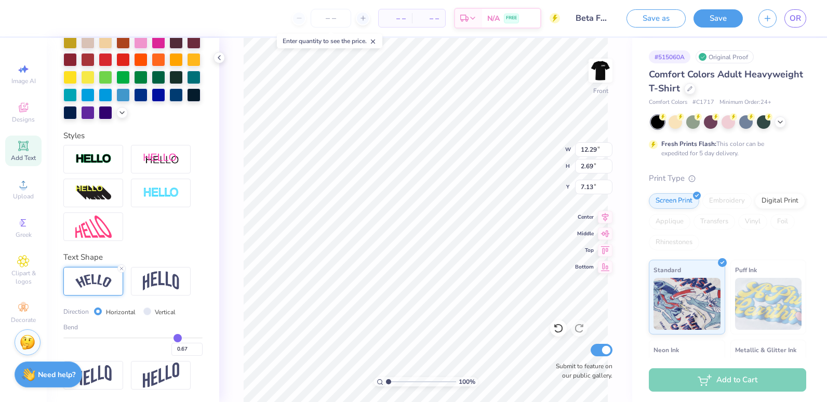
type input "0.68"
type input "0.69"
type input "0.71"
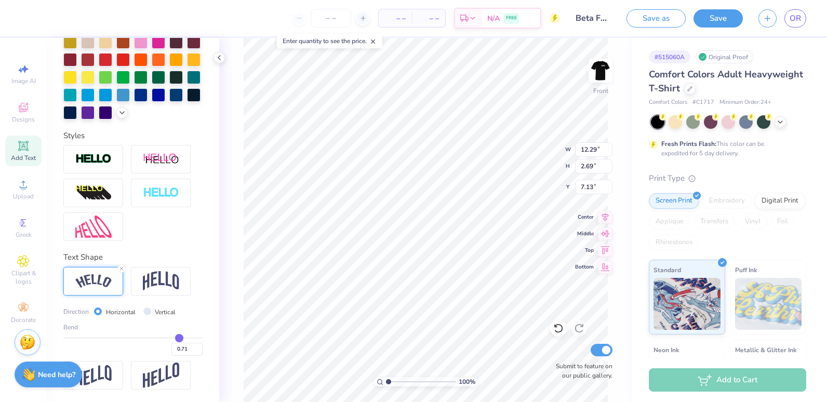
type input "0.72"
type input "0.73"
type input "0.74"
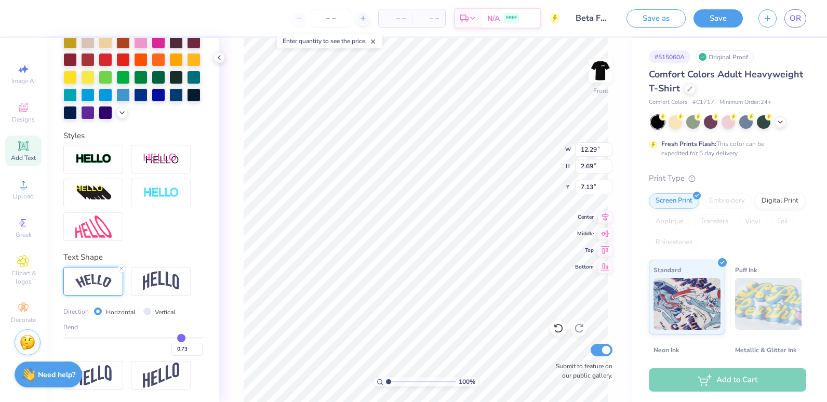
type input "0.74"
type input "0.75"
type input "0.76"
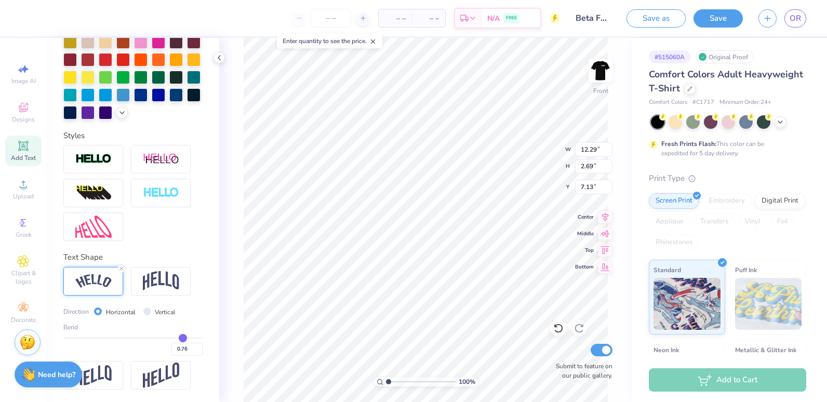
type input "0.77"
type input "0.78"
type input "0.8"
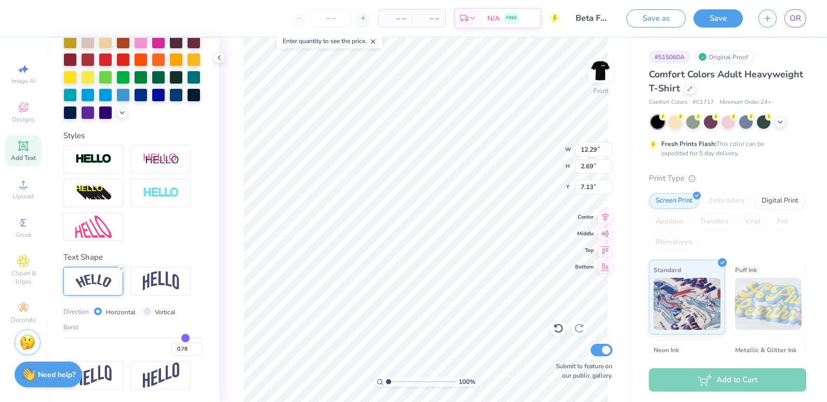
type input "0.80"
type input "0.81"
type input "0.82"
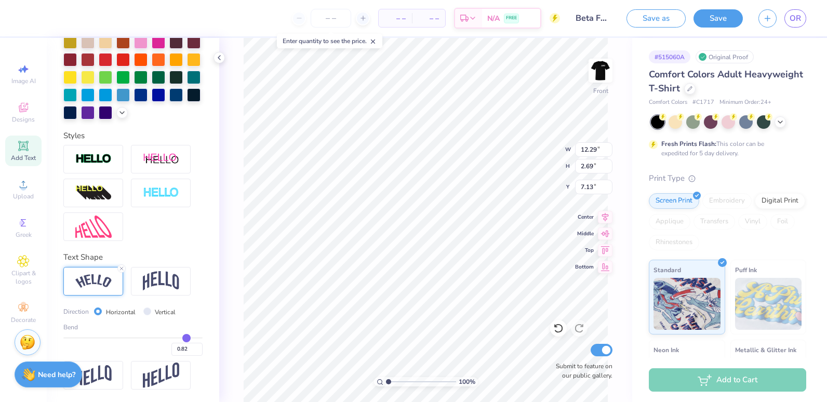
type input "0.83"
type input "0.84"
type input "0.85"
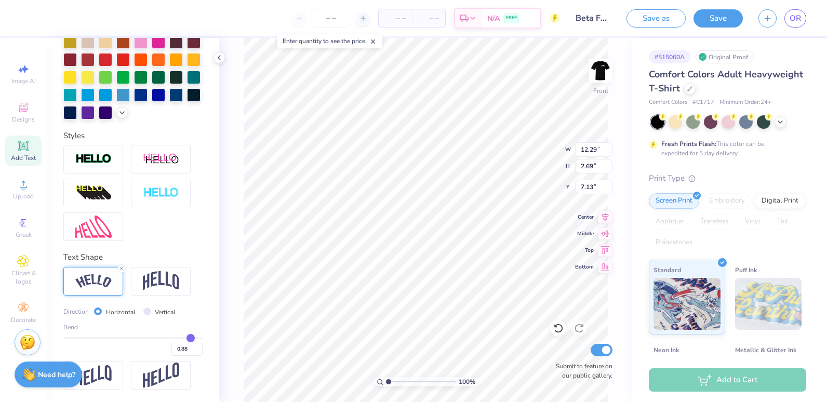
drag, startPoint x: 163, startPoint y: 335, endPoint x: 183, endPoint y: 337, distance: 19.8
click at [183, 337] on input "range" at bounding box center [132, 338] width 139 height 2
click at [177, 337] on input "range" at bounding box center [132, 338] width 139 height 2
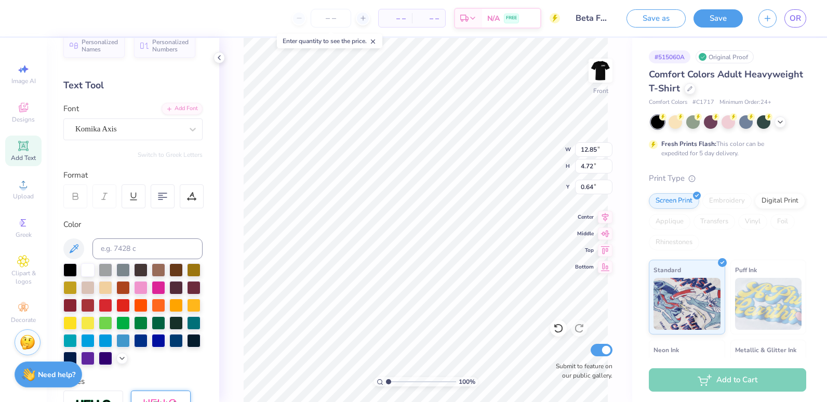
scroll to position [16, 0]
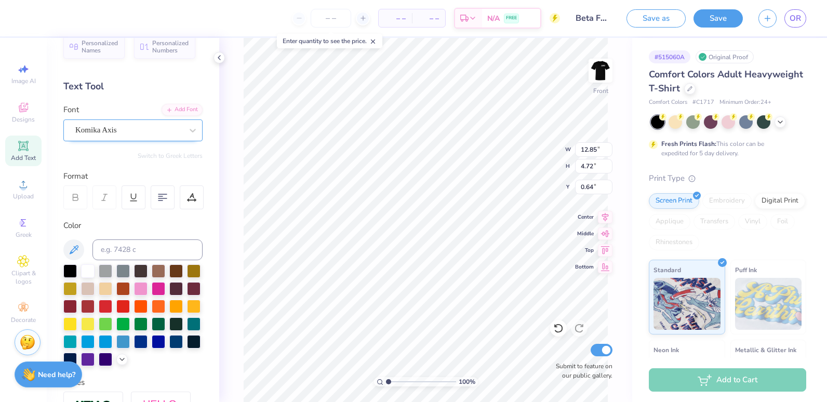
click at [153, 131] on div "Komika Axis" at bounding box center [128, 130] width 109 height 16
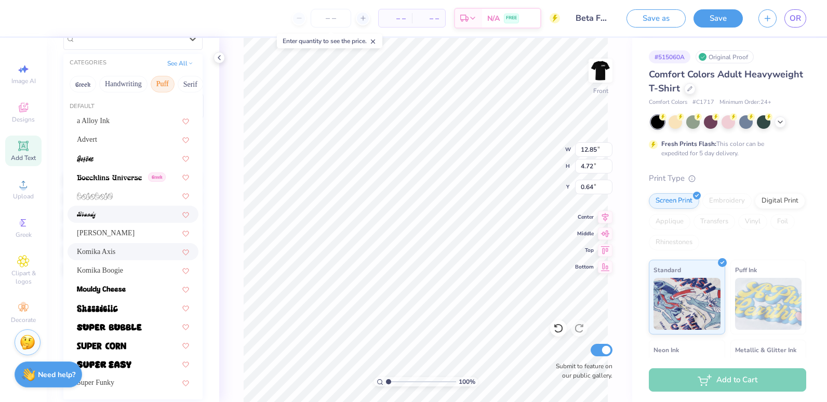
scroll to position [107, 0]
click at [119, 289] on img at bounding box center [101, 289] width 49 height 7
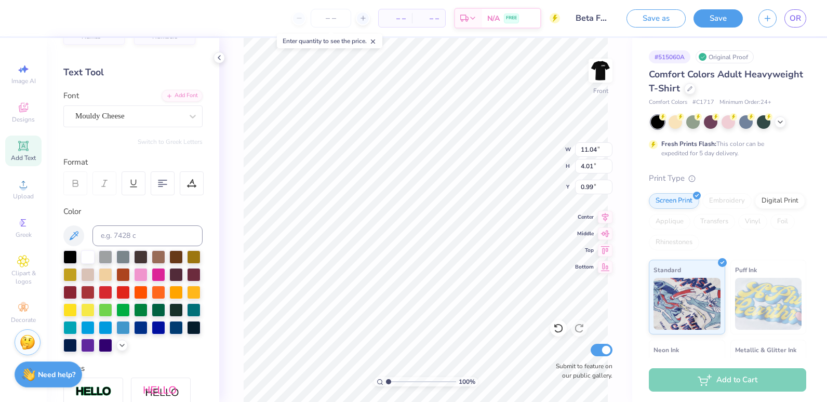
scroll to position [23, 0]
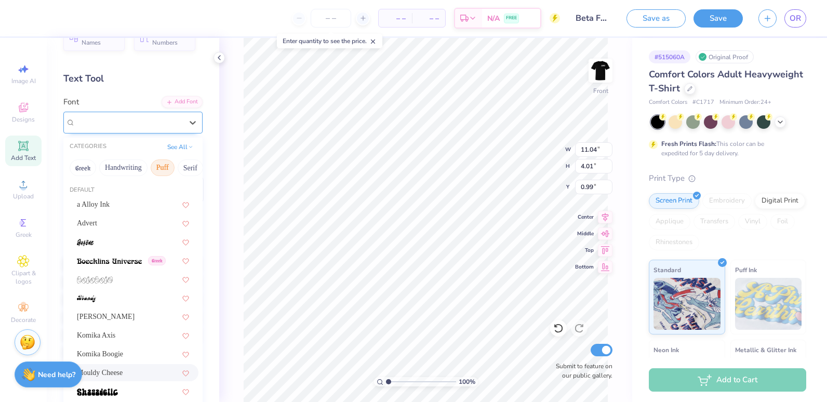
click at [157, 123] on div "Mouldy Cheese" at bounding box center [128, 122] width 109 height 16
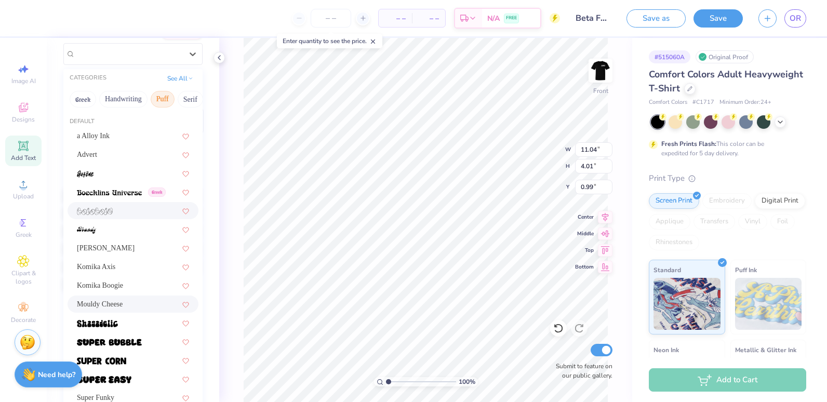
scroll to position [91, 0]
click at [129, 245] on div "Holly FREE" at bounding box center [133, 248] width 112 height 11
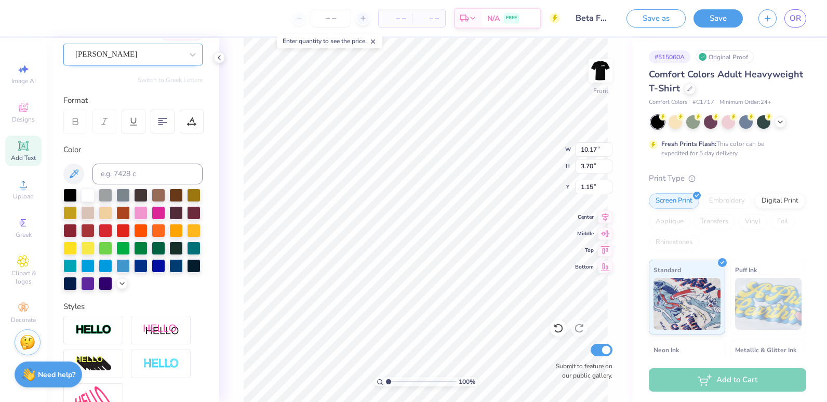
click at [154, 51] on div "Holly FREE" at bounding box center [128, 54] width 109 height 16
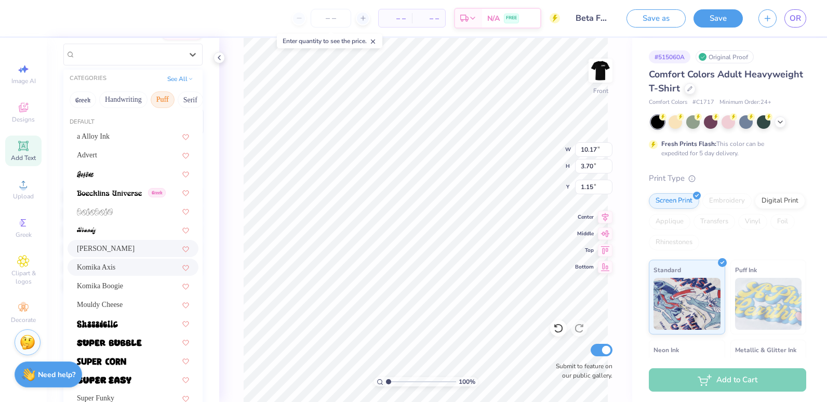
click at [144, 259] on div "Komika Axis" at bounding box center [132, 267] width 131 height 17
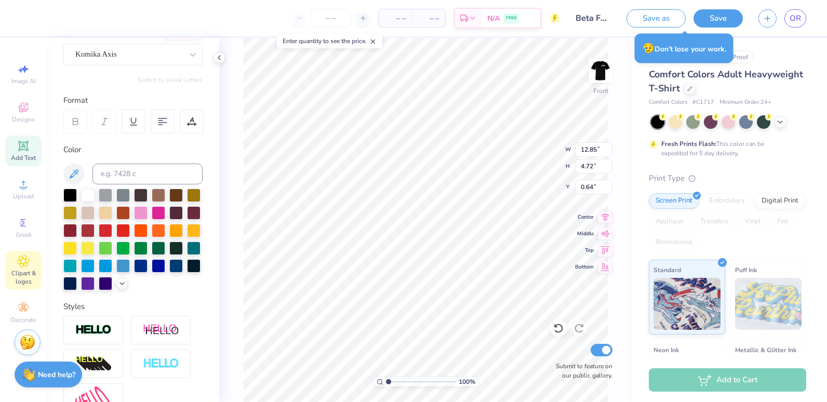
click at [36, 258] on div "Clipart & logos" at bounding box center [23, 270] width 36 height 39
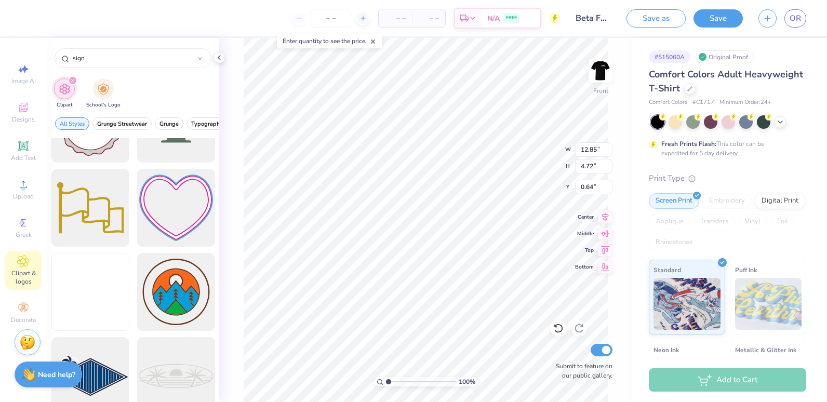
scroll to position [3081, 0]
